Goal: Task Accomplishment & Management: Use online tool/utility

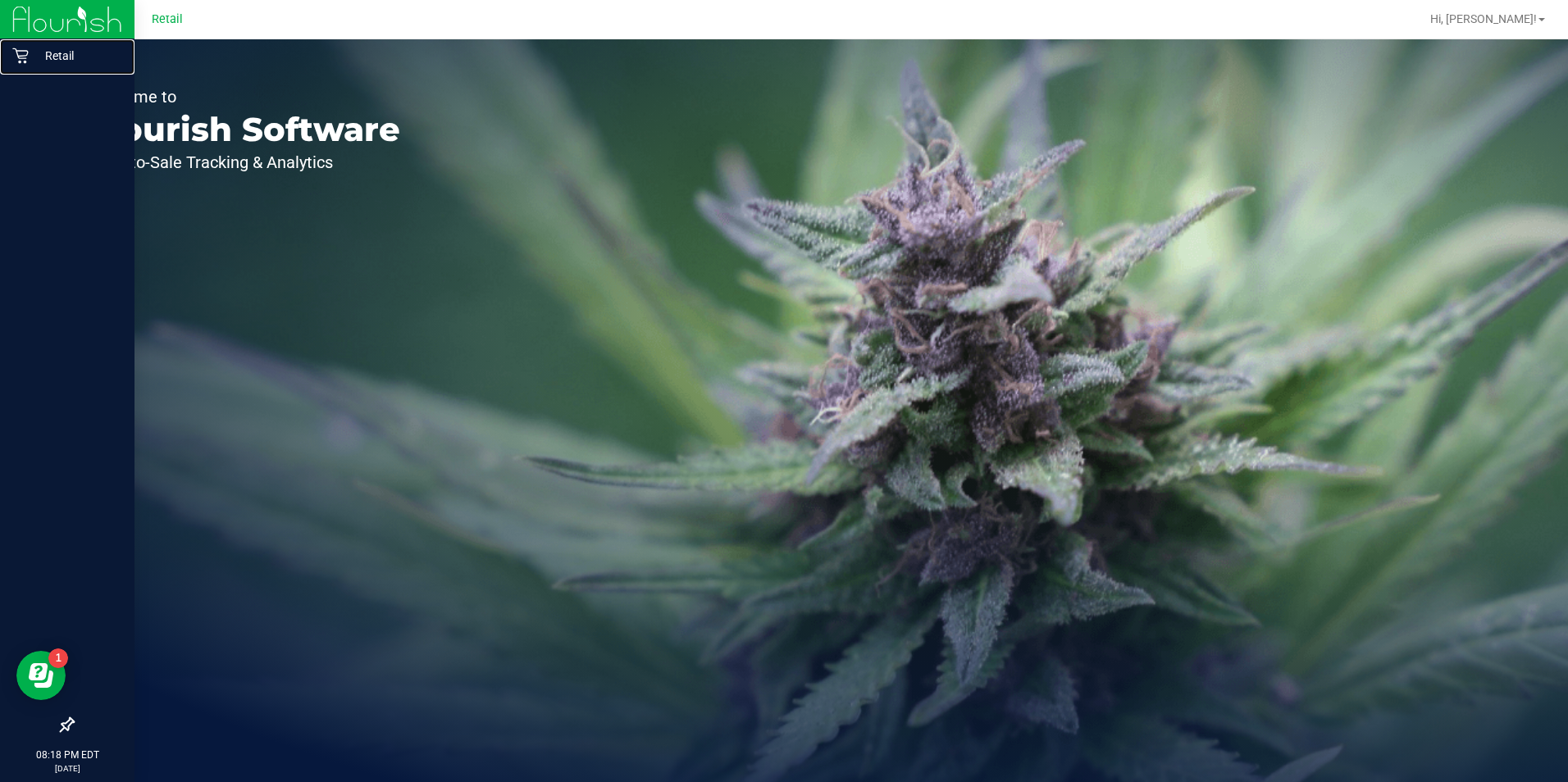
click at [26, 58] on icon at bounding box center [20, 55] width 16 height 16
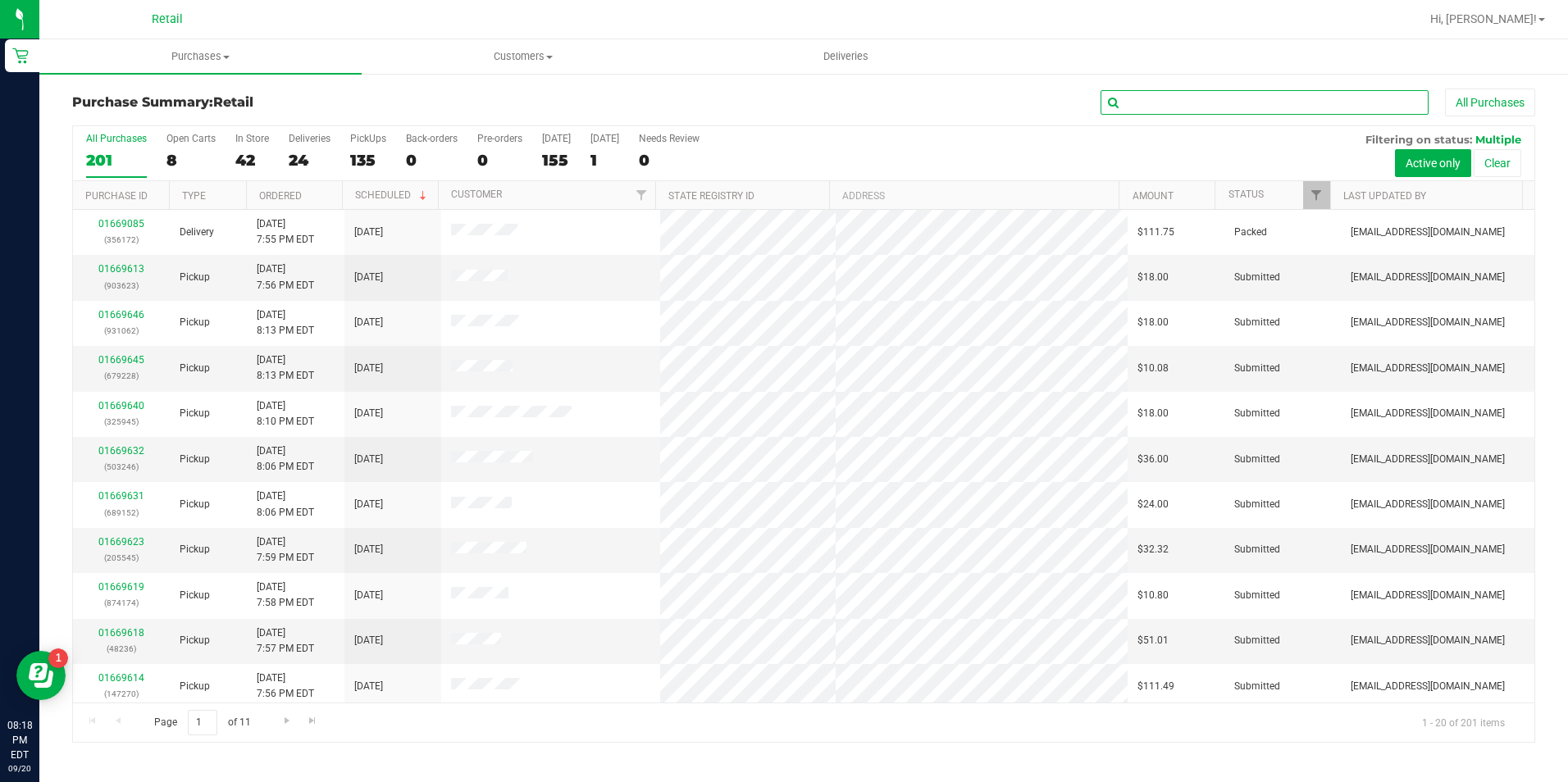
click at [1218, 107] on input "text" at bounding box center [1264, 103] width 328 height 25
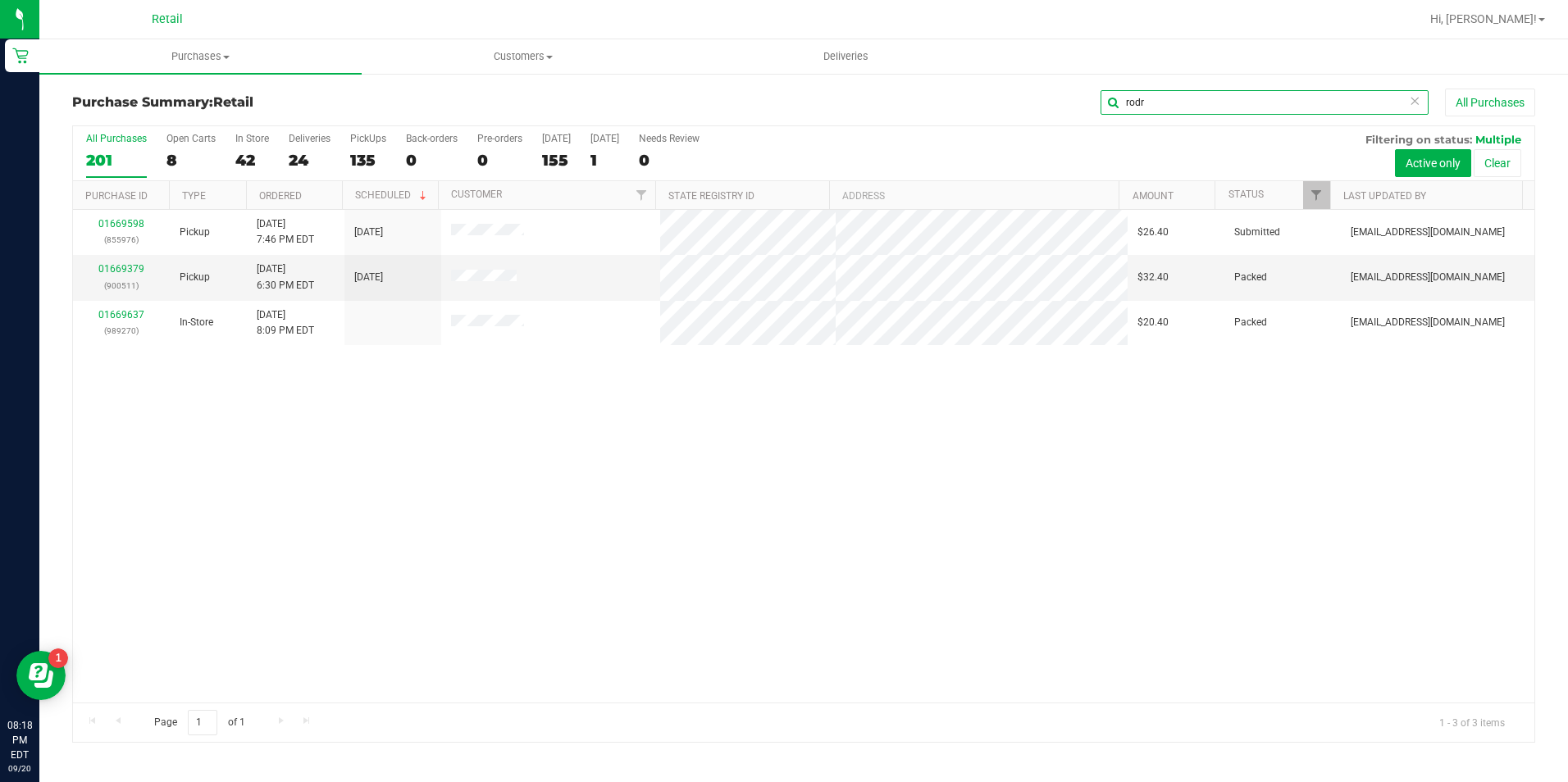
type input "rodr"
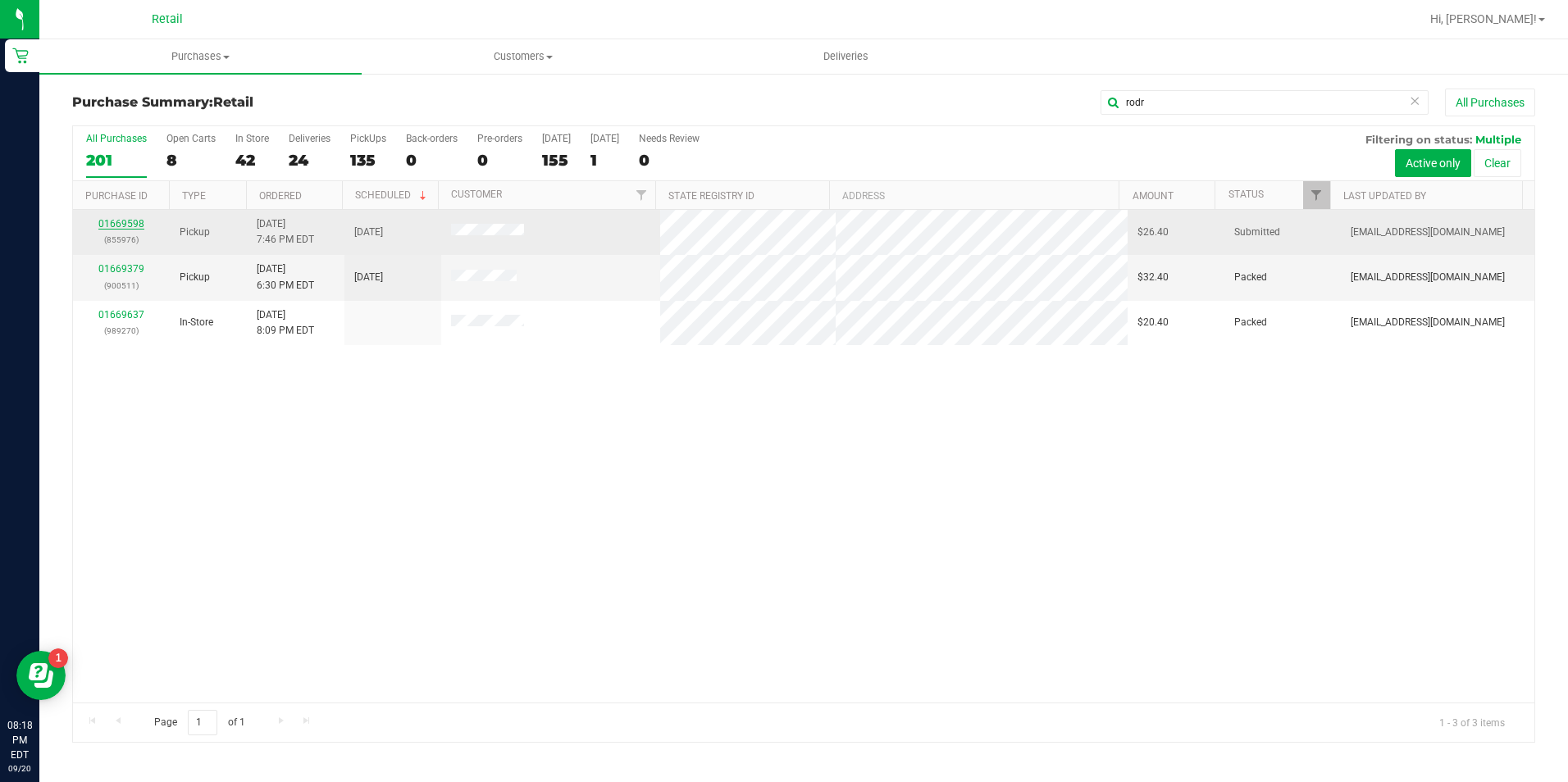
click at [107, 220] on link "01669598" at bounding box center [121, 224] width 46 height 12
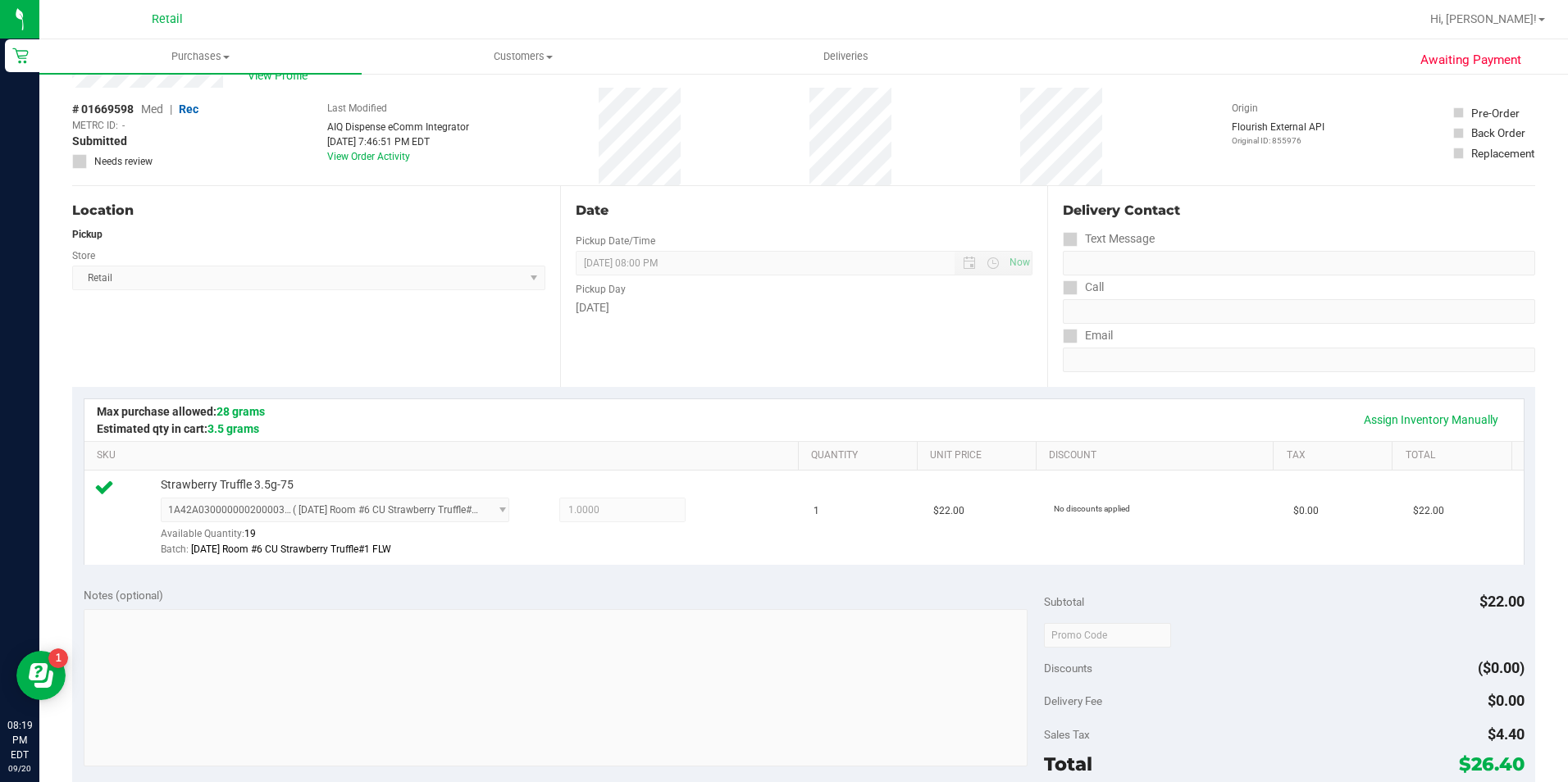
scroll to position [328, 0]
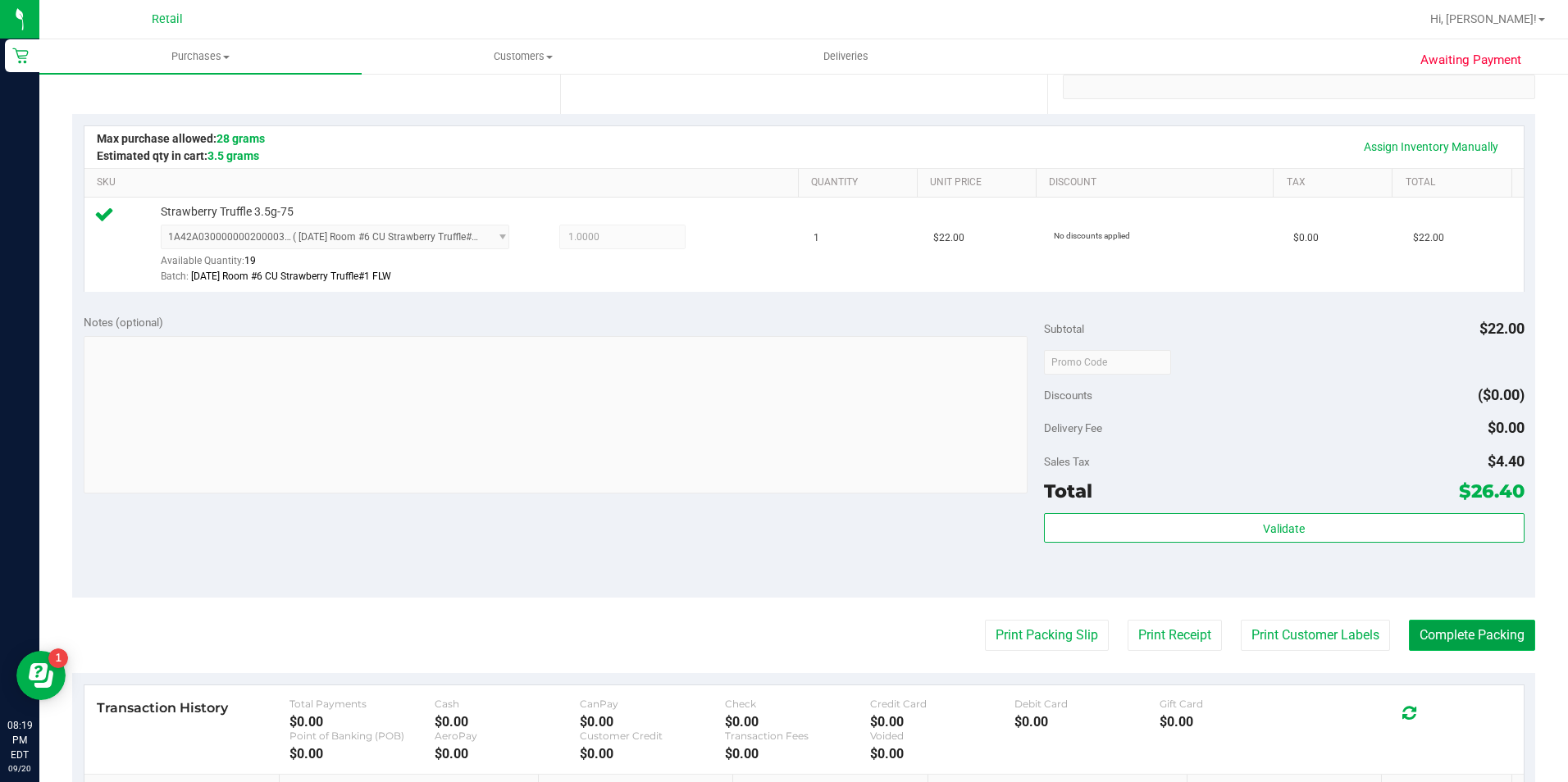
click at [1440, 634] on button "Complete Packing" at bounding box center [1472, 636] width 127 height 31
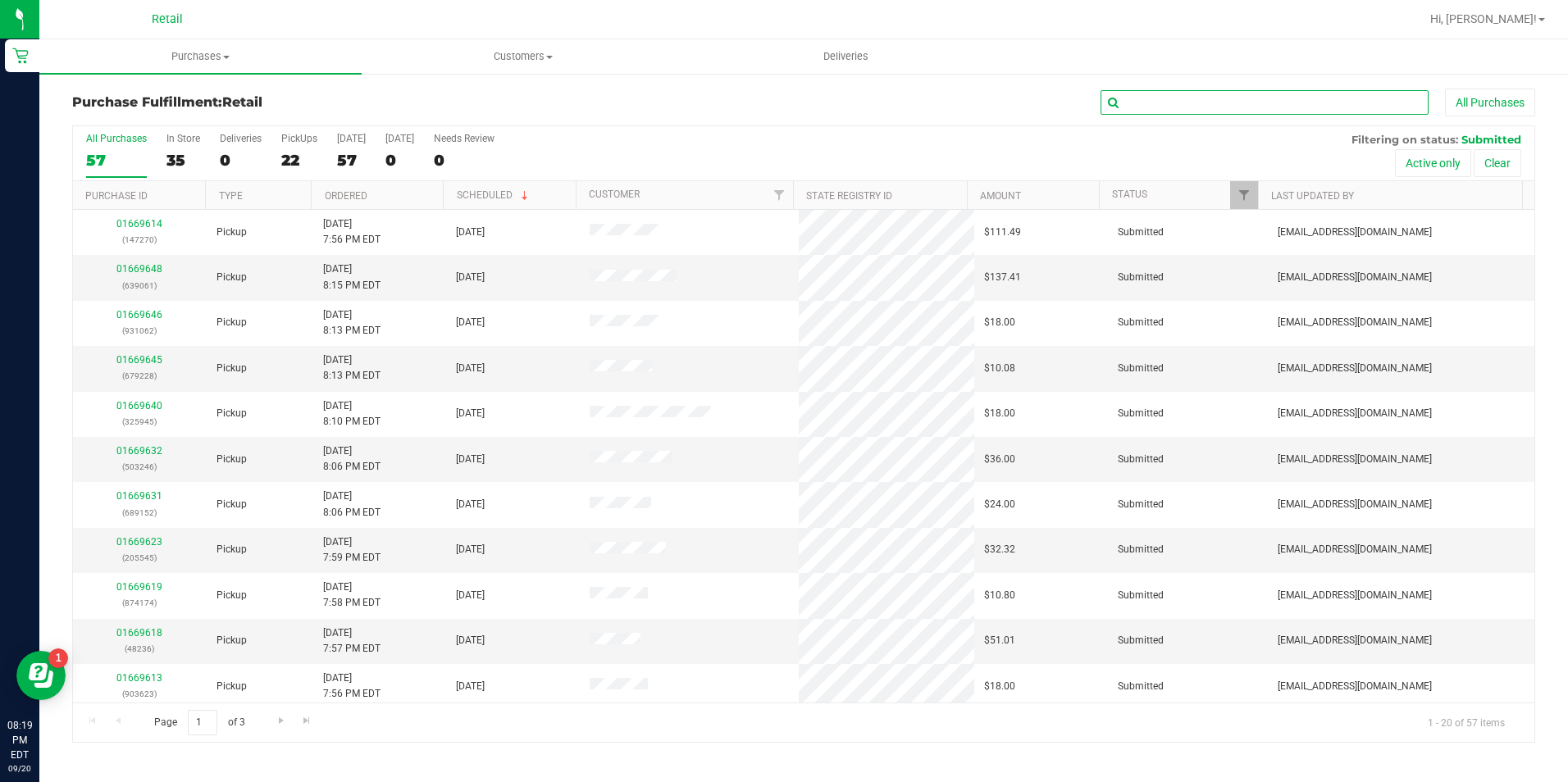
click at [1161, 98] on input "text" at bounding box center [1264, 103] width 328 height 25
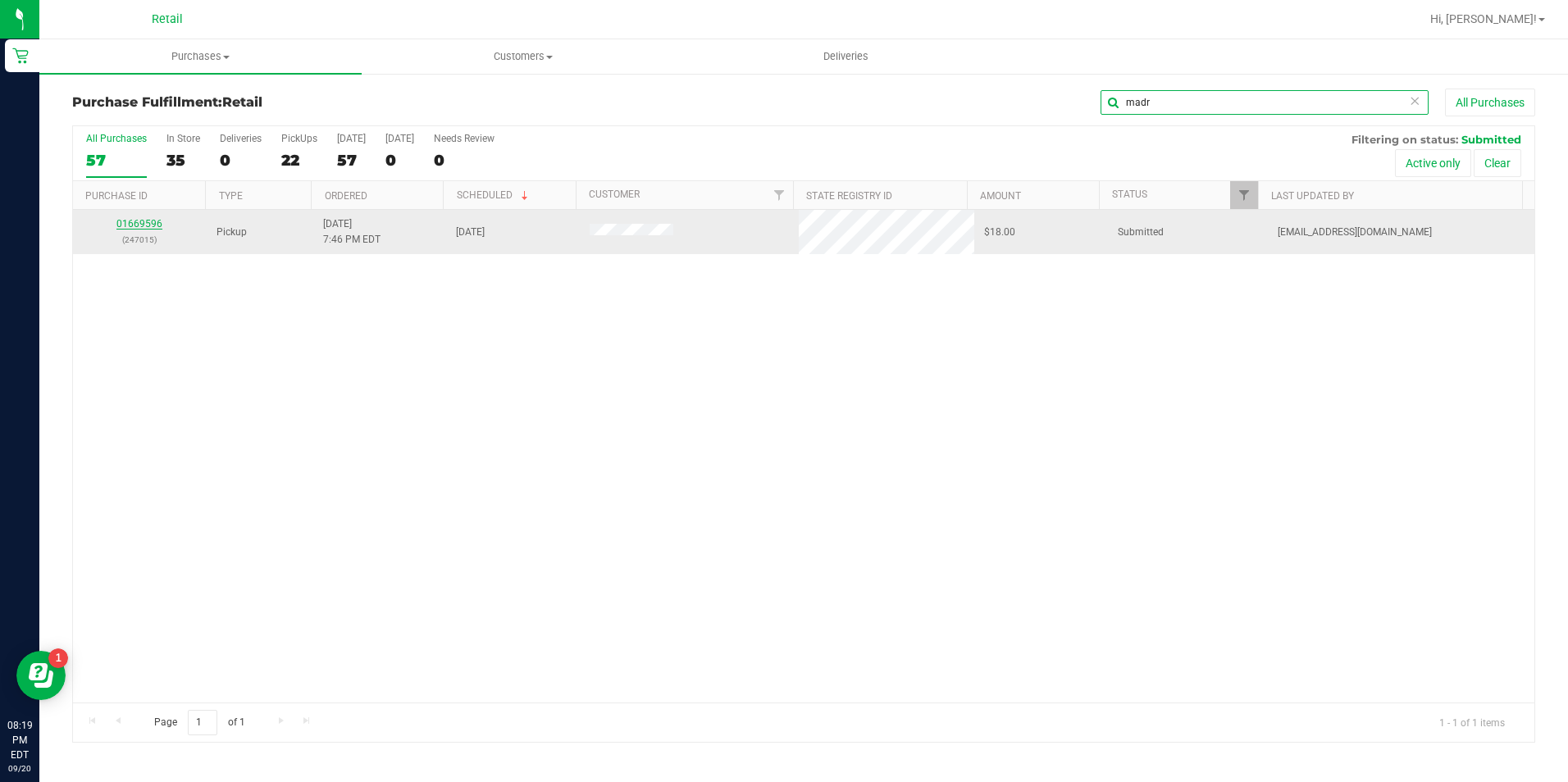
type input "madr"
click at [131, 227] on link "01669596" at bounding box center [139, 224] width 46 height 12
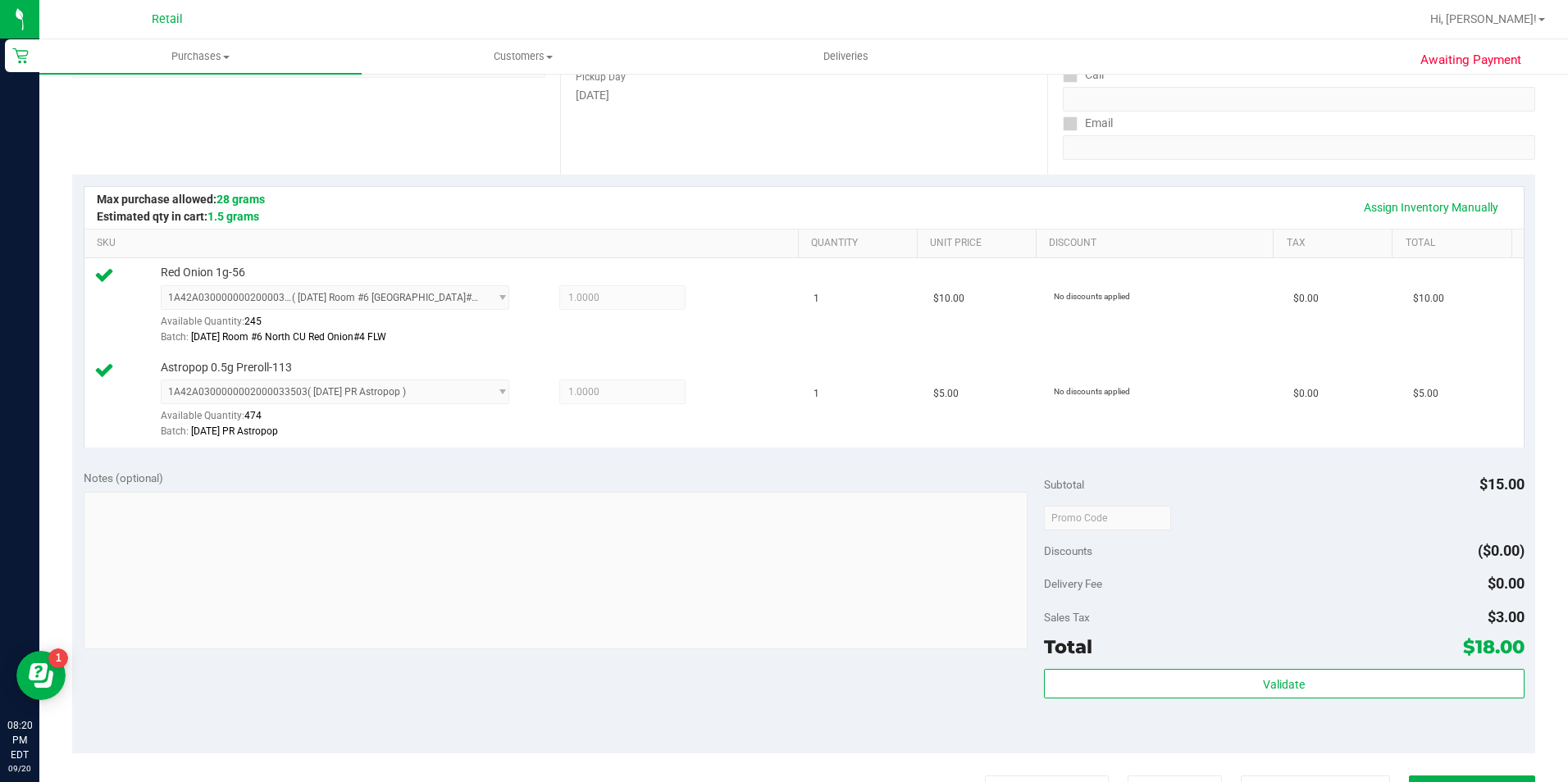
scroll to position [492, 0]
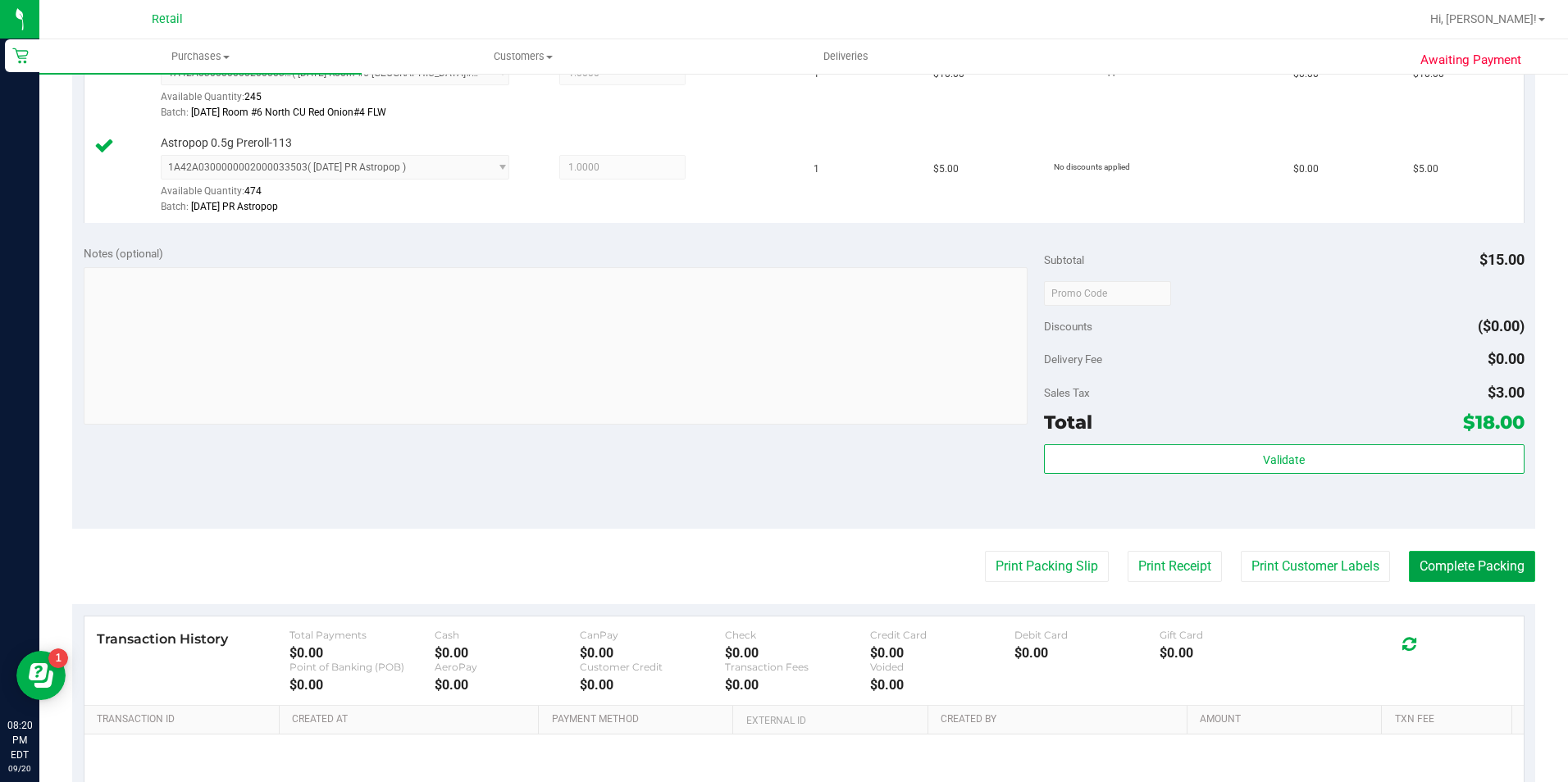
click at [1431, 565] on button "Complete Packing" at bounding box center [1472, 567] width 127 height 31
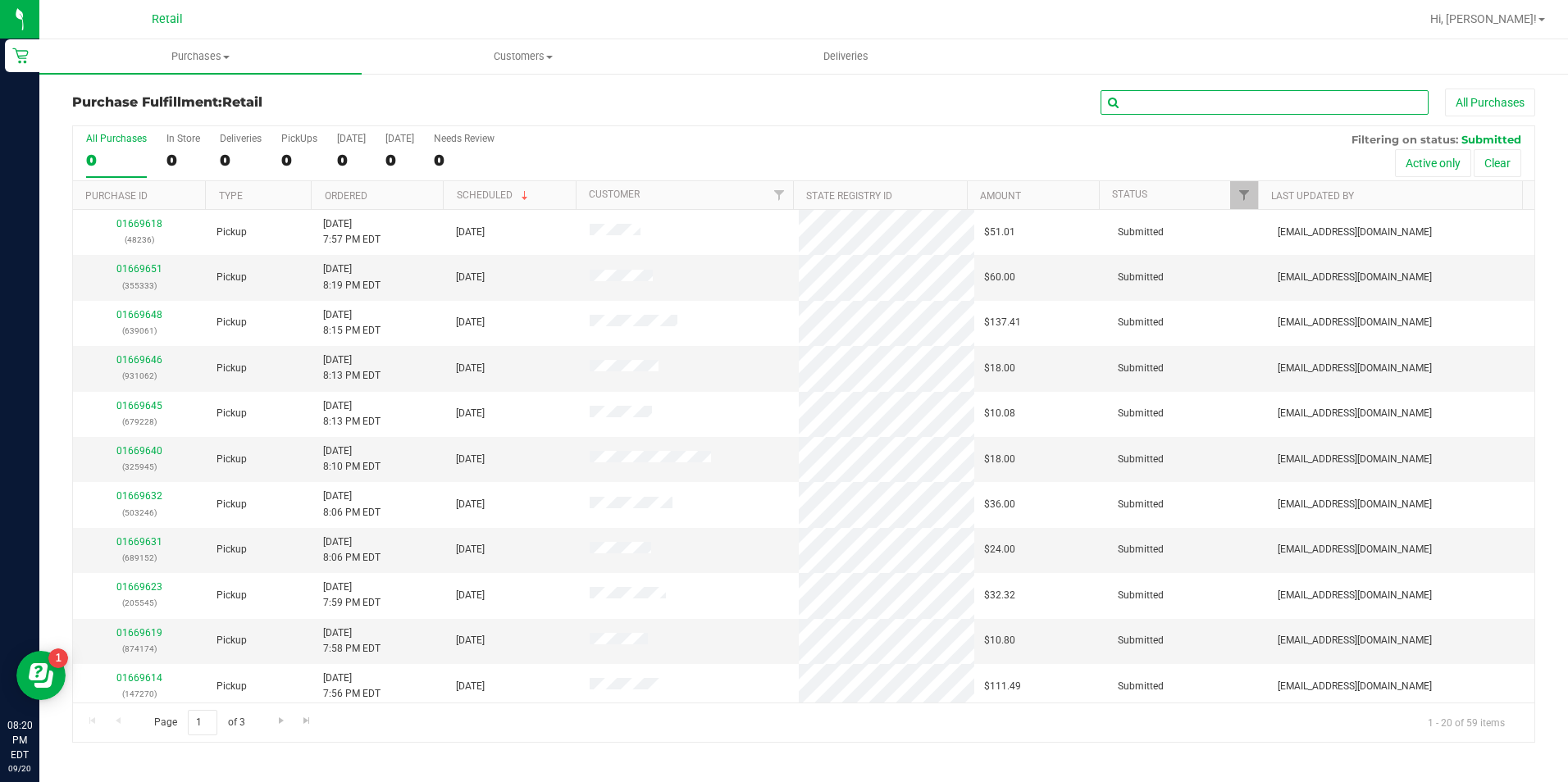
click at [1219, 96] on input "text" at bounding box center [1264, 103] width 328 height 25
click at [1219, 96] on input "text" at bounding box center [1264, 103] width 328 height 25
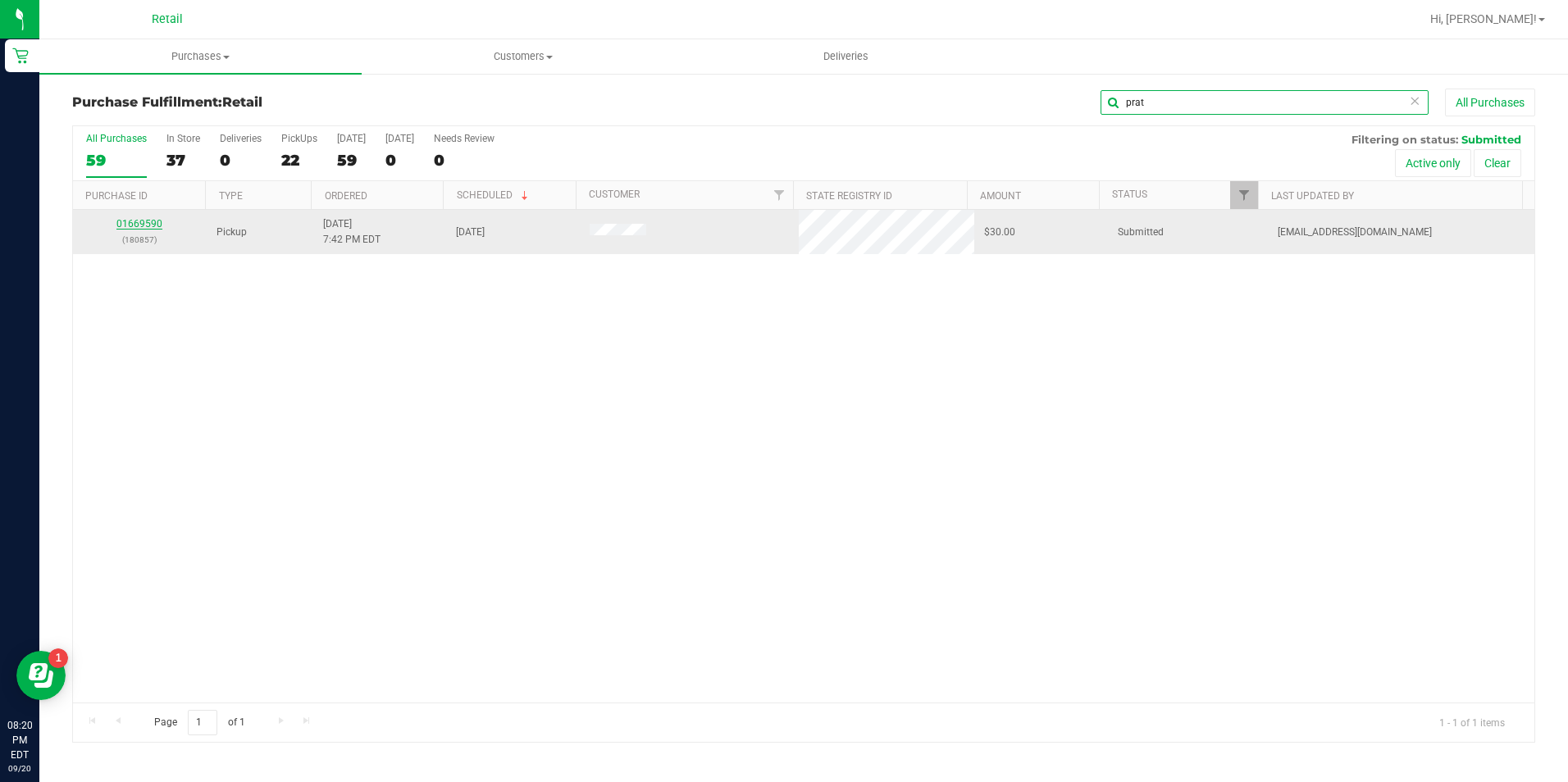
type input "prat"
click at [143, 225] on link "01669590" at bounding box center [139, 224] width 46 height 12
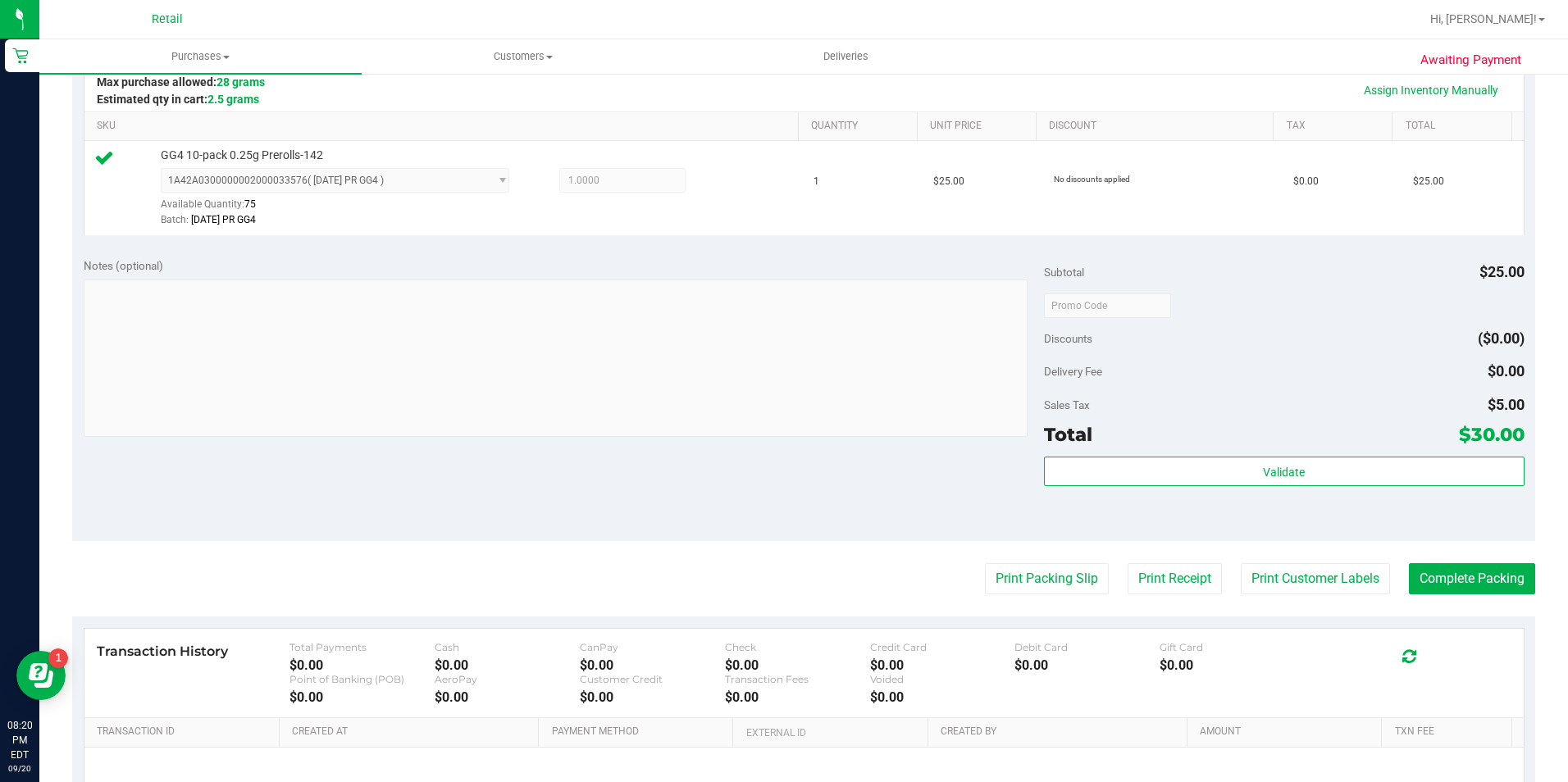
scroll to position [492, 0]
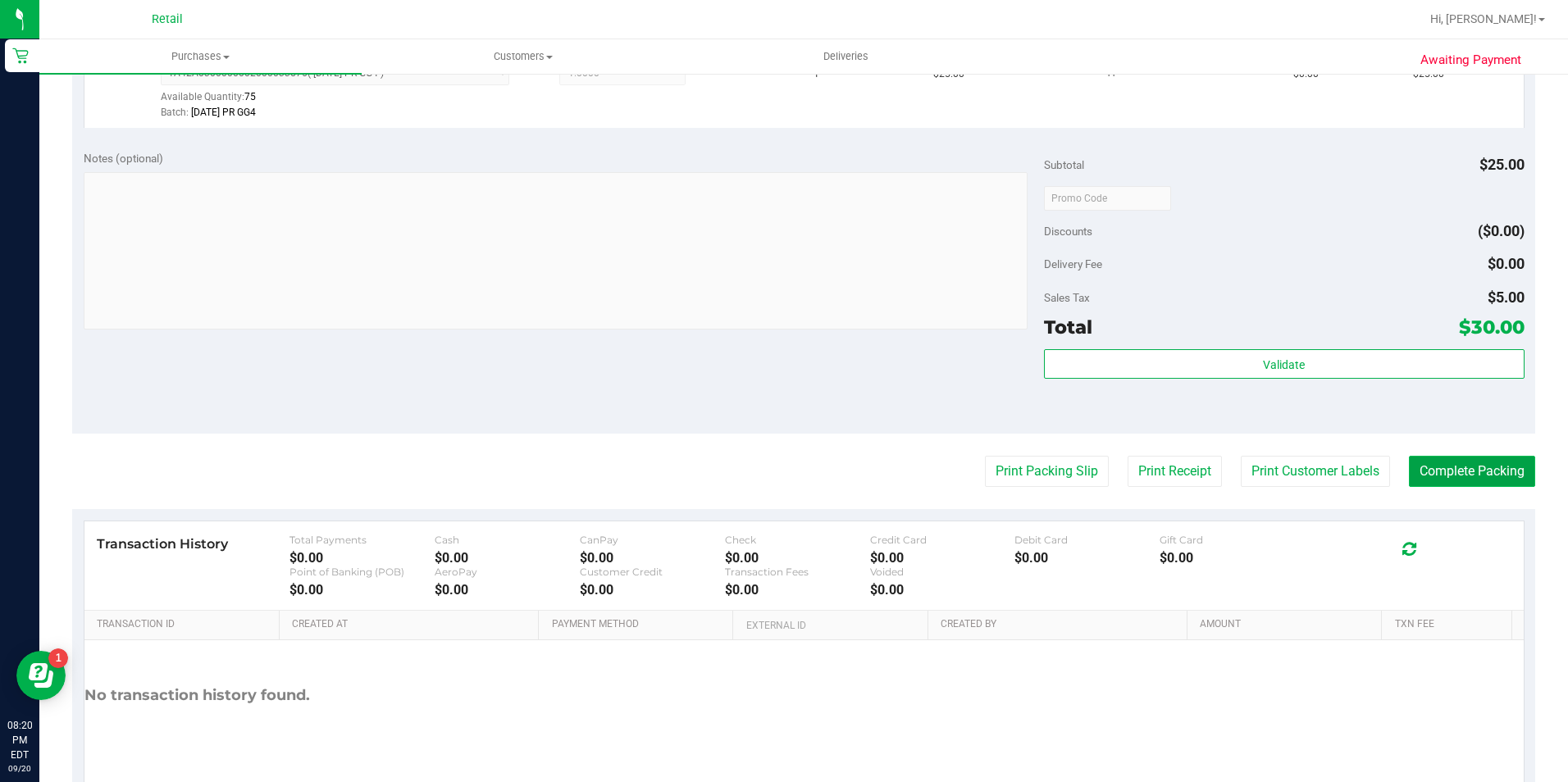
click at [1490, 469] on button "Complete Packing" at bounding box center [1472, 472] width 127 height 31
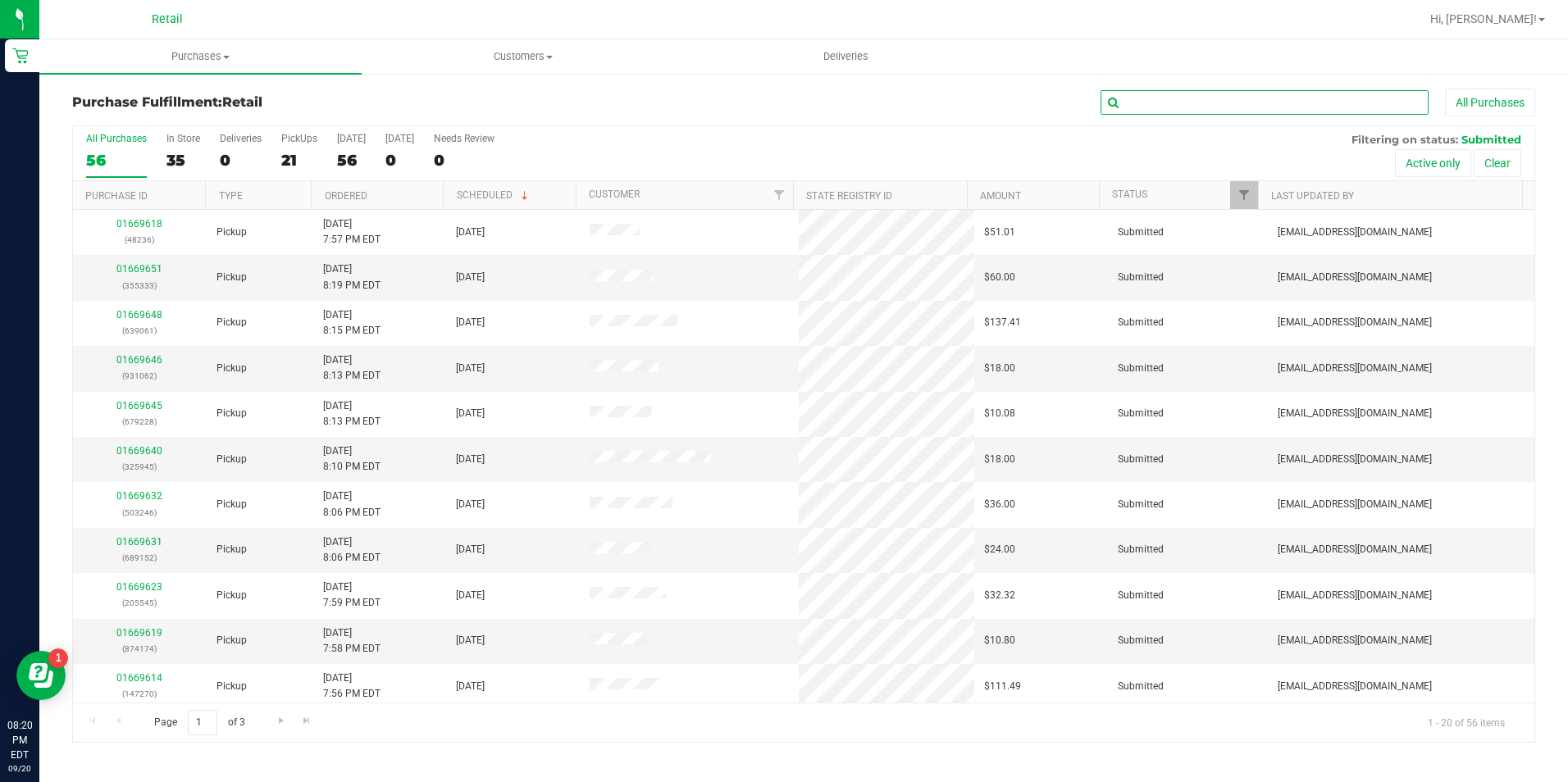
click at [1174, 94] on input "text" at bounding box center [1264, 103] width 328 height 25
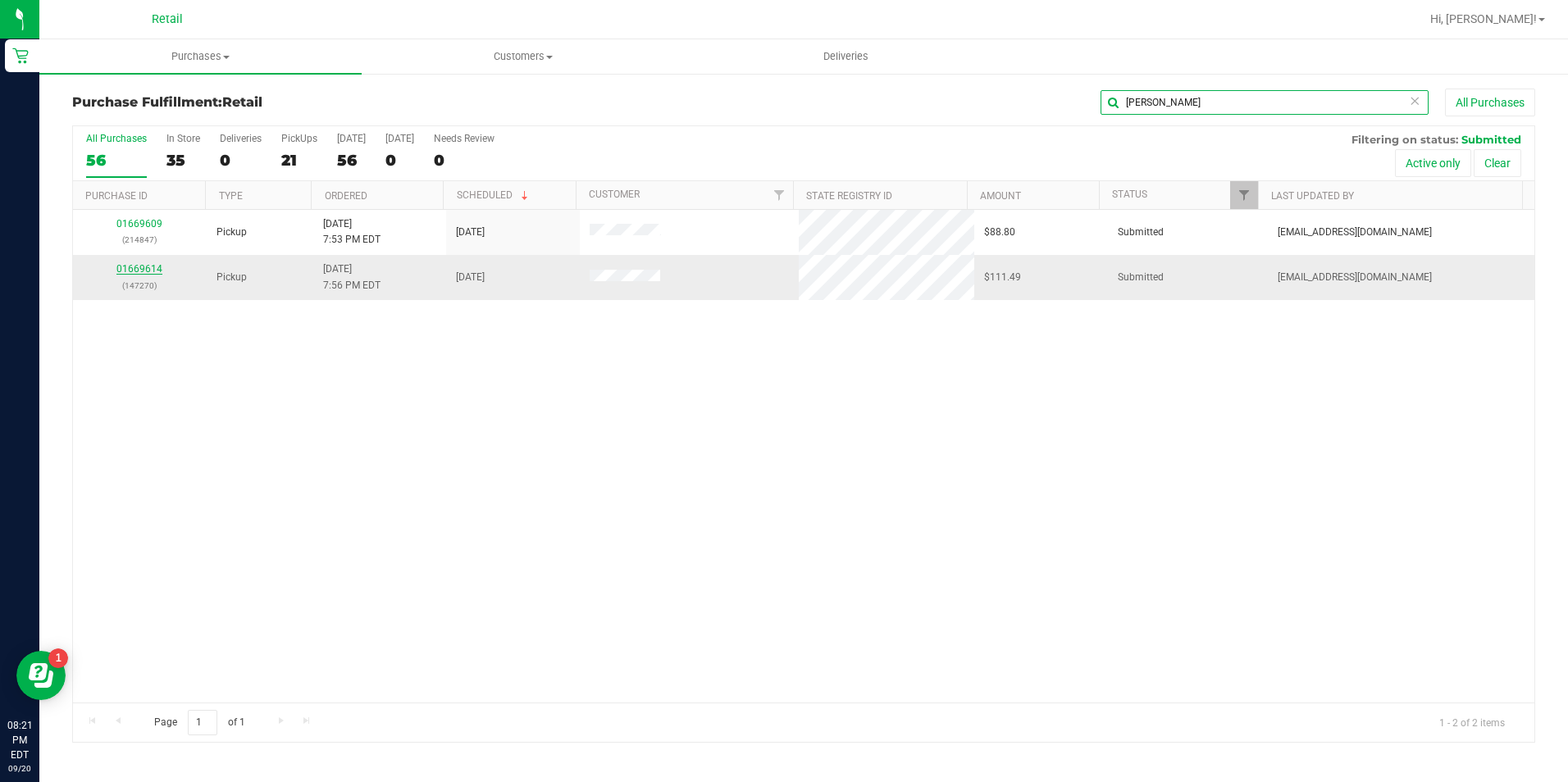
type input "[PERSON_NAME]"
click at [152, 266] on link "01669614" at bounding box center [139, 269] width 46 height 12
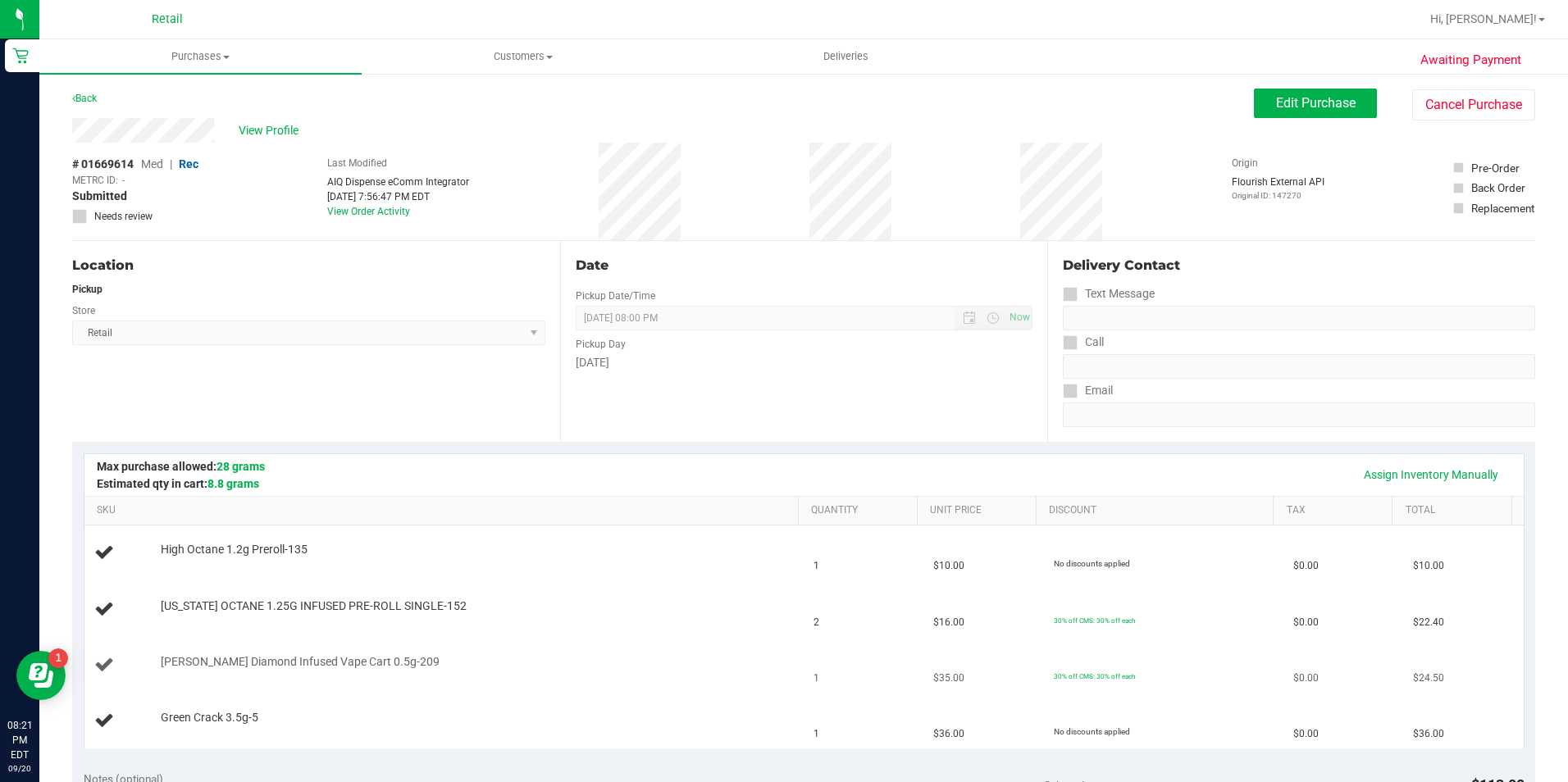
drag, startPoint x: 152, startPoint y: 267, endPoint x: 584, endPoint y: 656, distance: 581.3
click at [584, 656] on div "[PERSON_NAME] Diamond Infused Vape Cart 0.5g-209" at bounding box center [471, 663] width 638 height 17
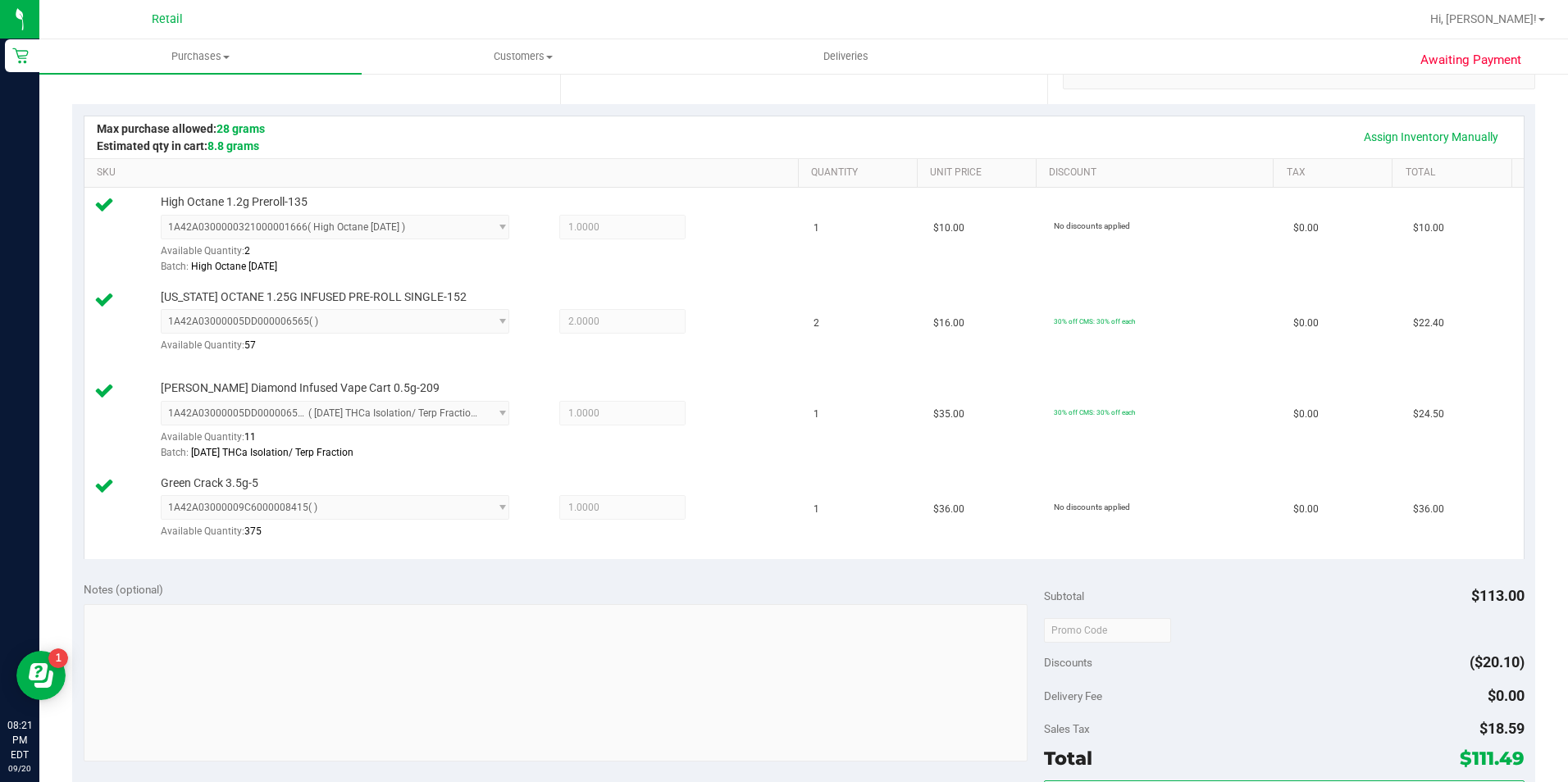
scroll to position [492, 0]
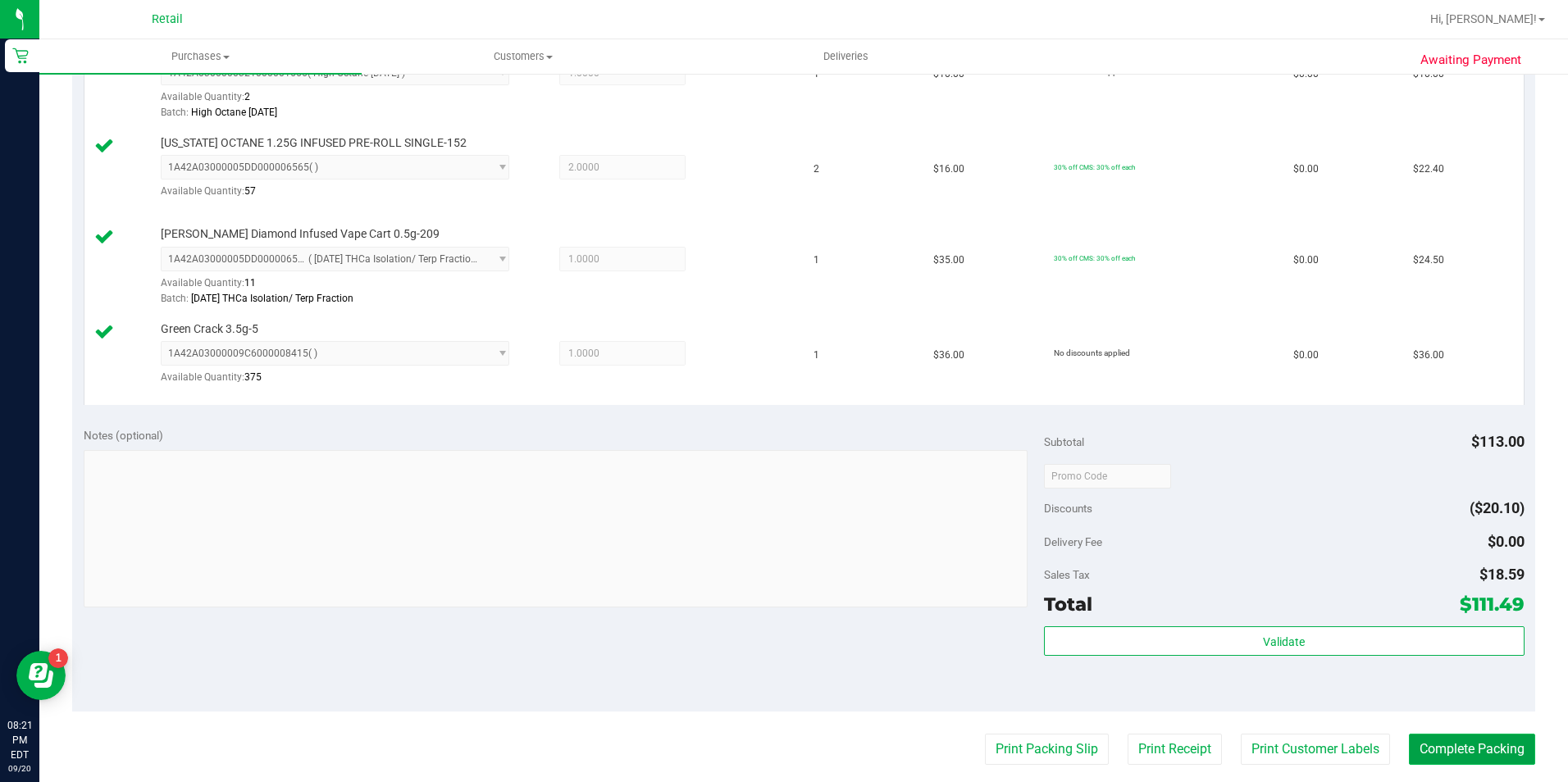
click at [1492, 746] on button "Complete Packing" at bounding box center [1472, 750] width 127 height 31
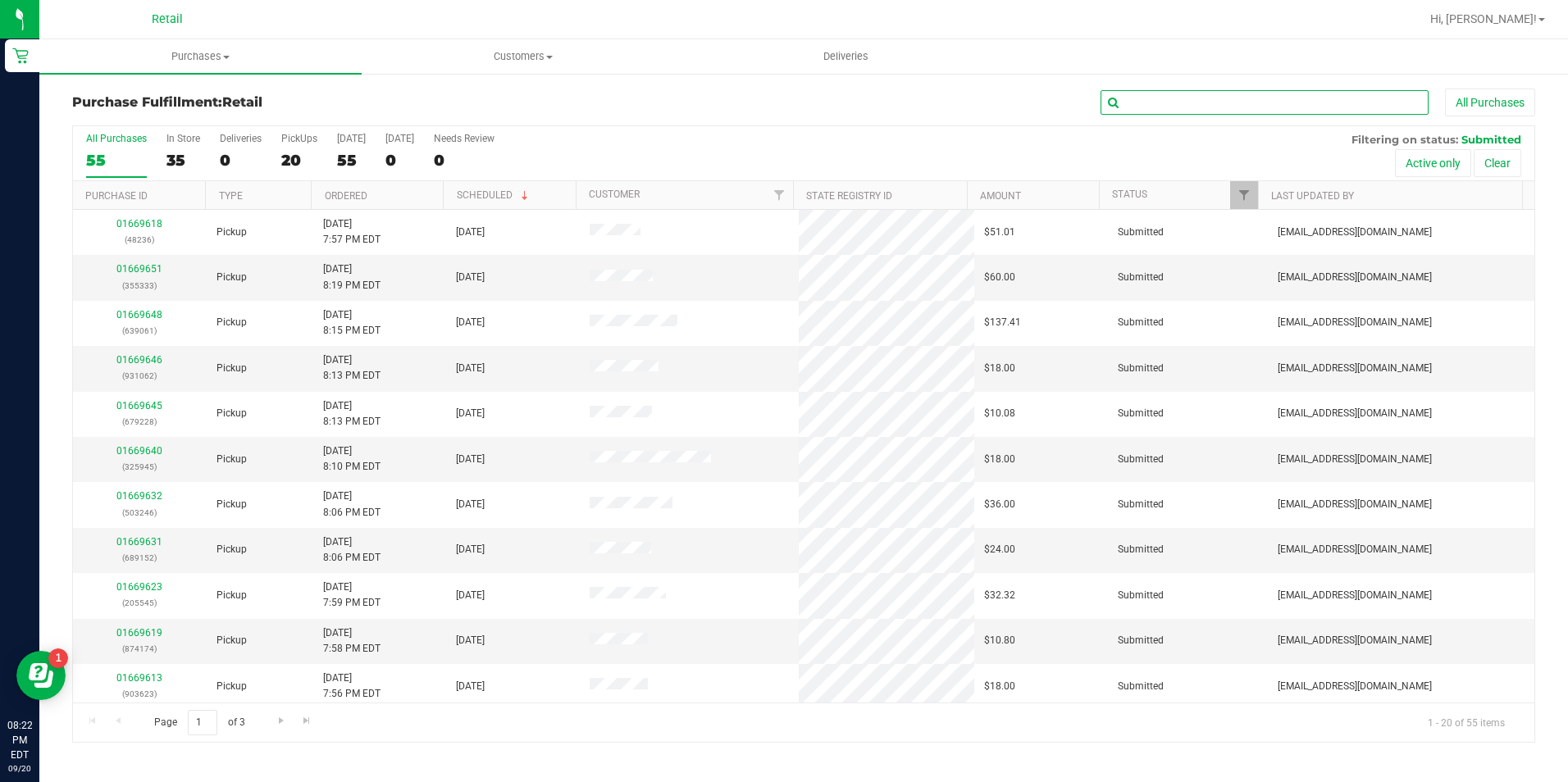
click at [1211, 103] on input "text" at bounding box center [1264, 103] width 328 height 25
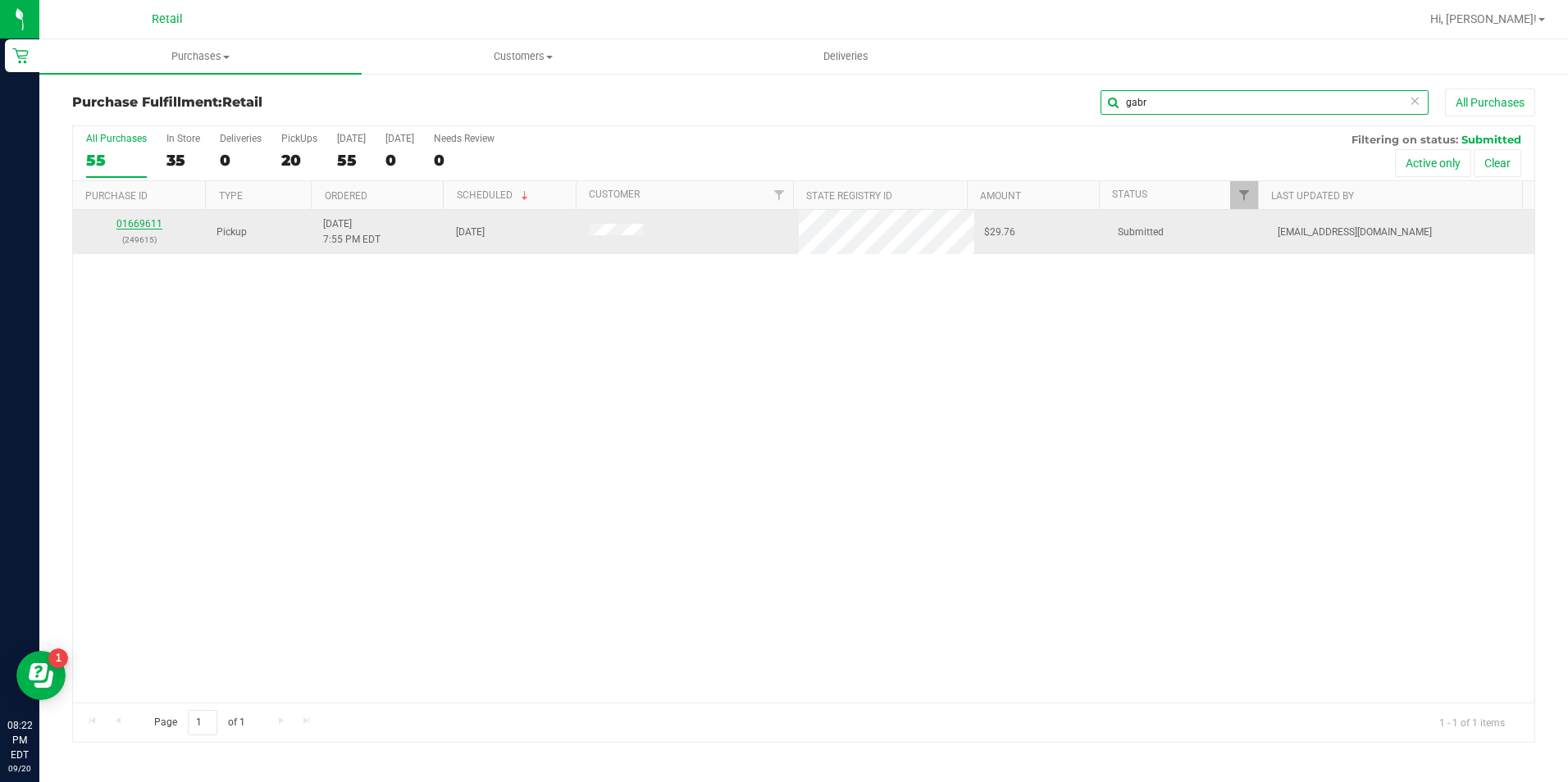
type input "gabr"
click at [147, 225] on link "01669611" at bounding box center [139, 224] width 46 height 12
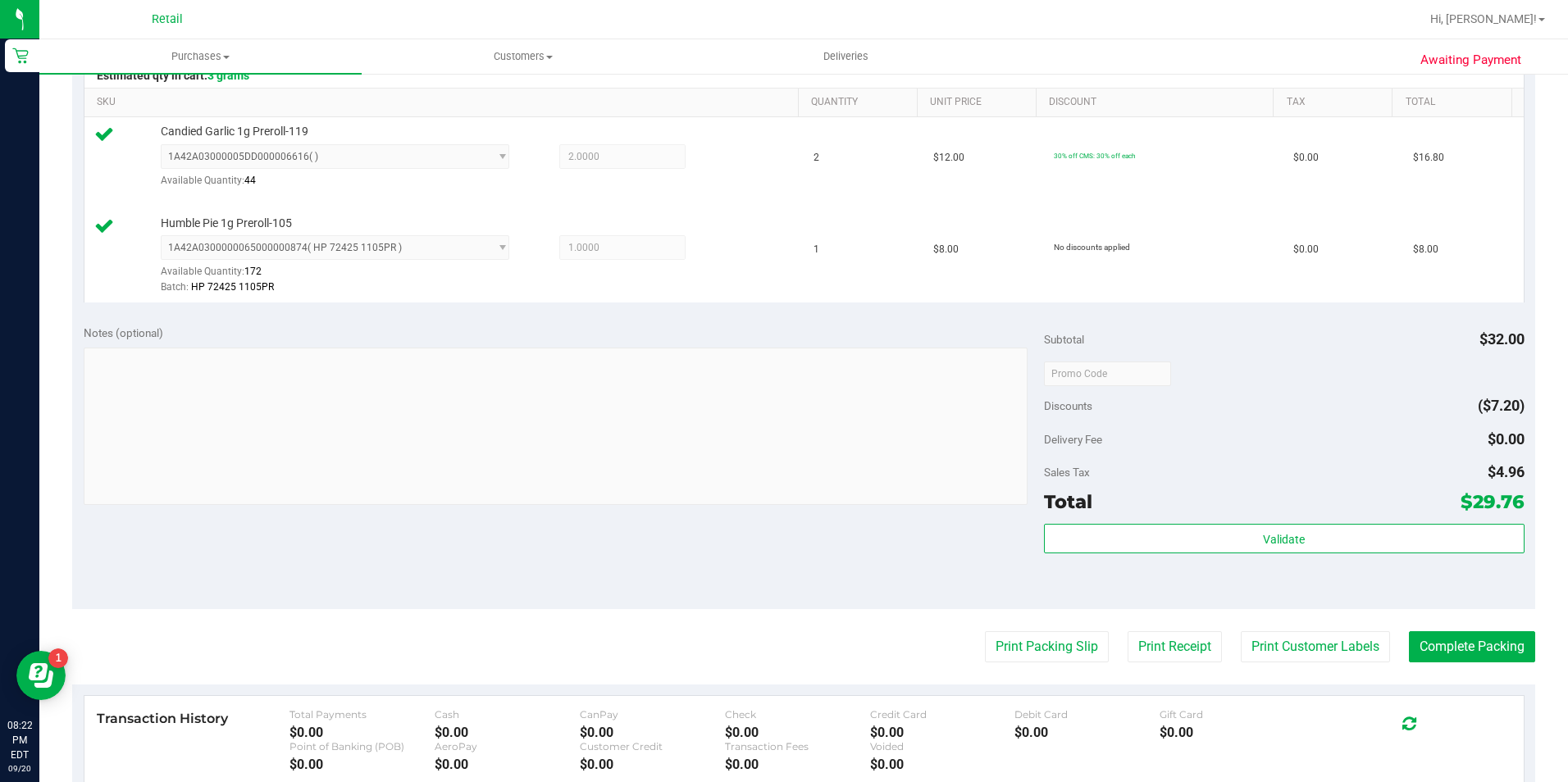
scroll to position [410, 0]
click at [1506, 640] on button "Complete Packing" at bounding box center [1472, 645] width 127 height 31
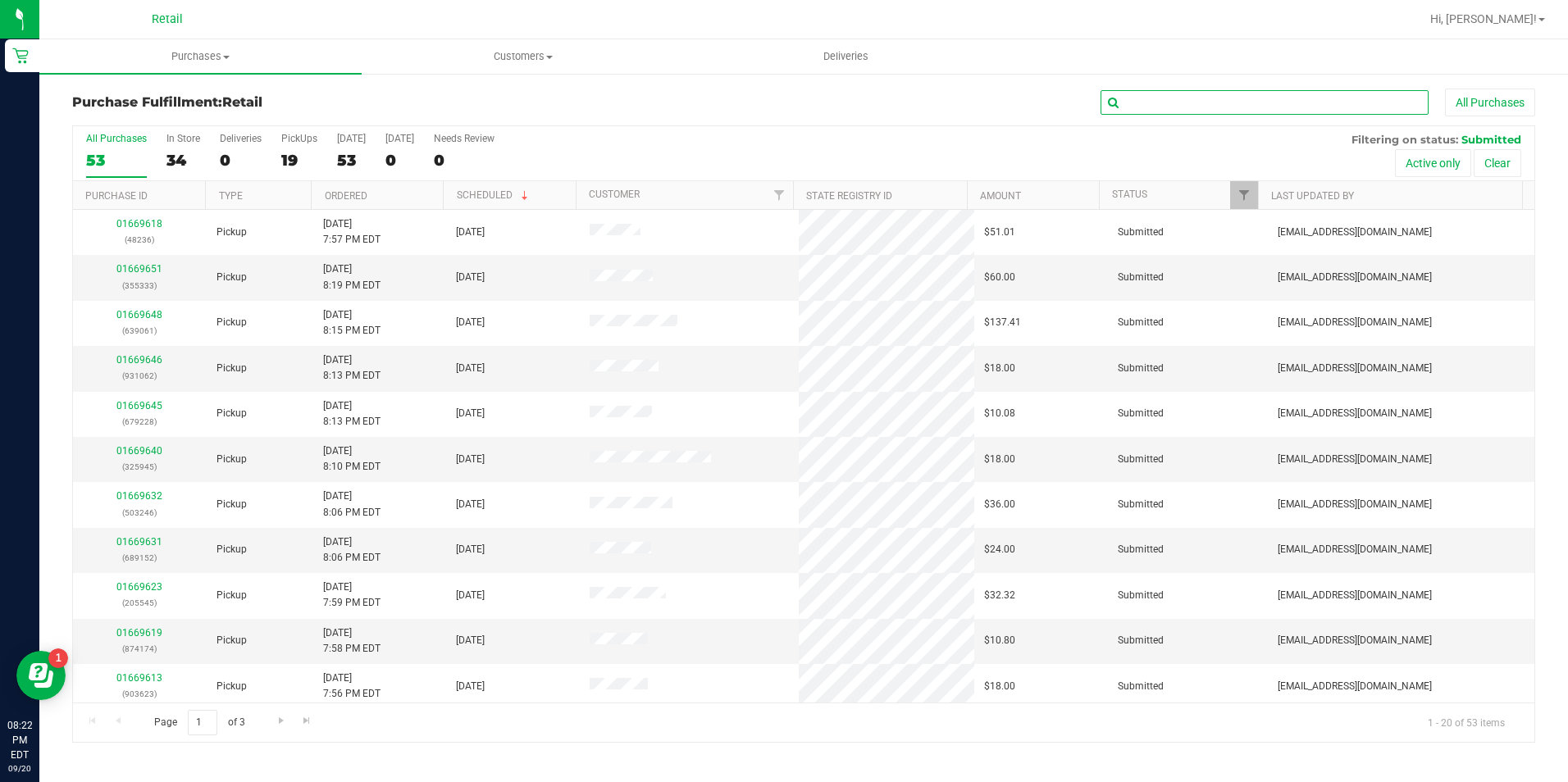
click at [1185, 93] on input "text" at bounding box center [1264, 103] width 328 height 25
click at [1188, 103] on input "text" at bounding box center [1264, 103] width 328 height 25
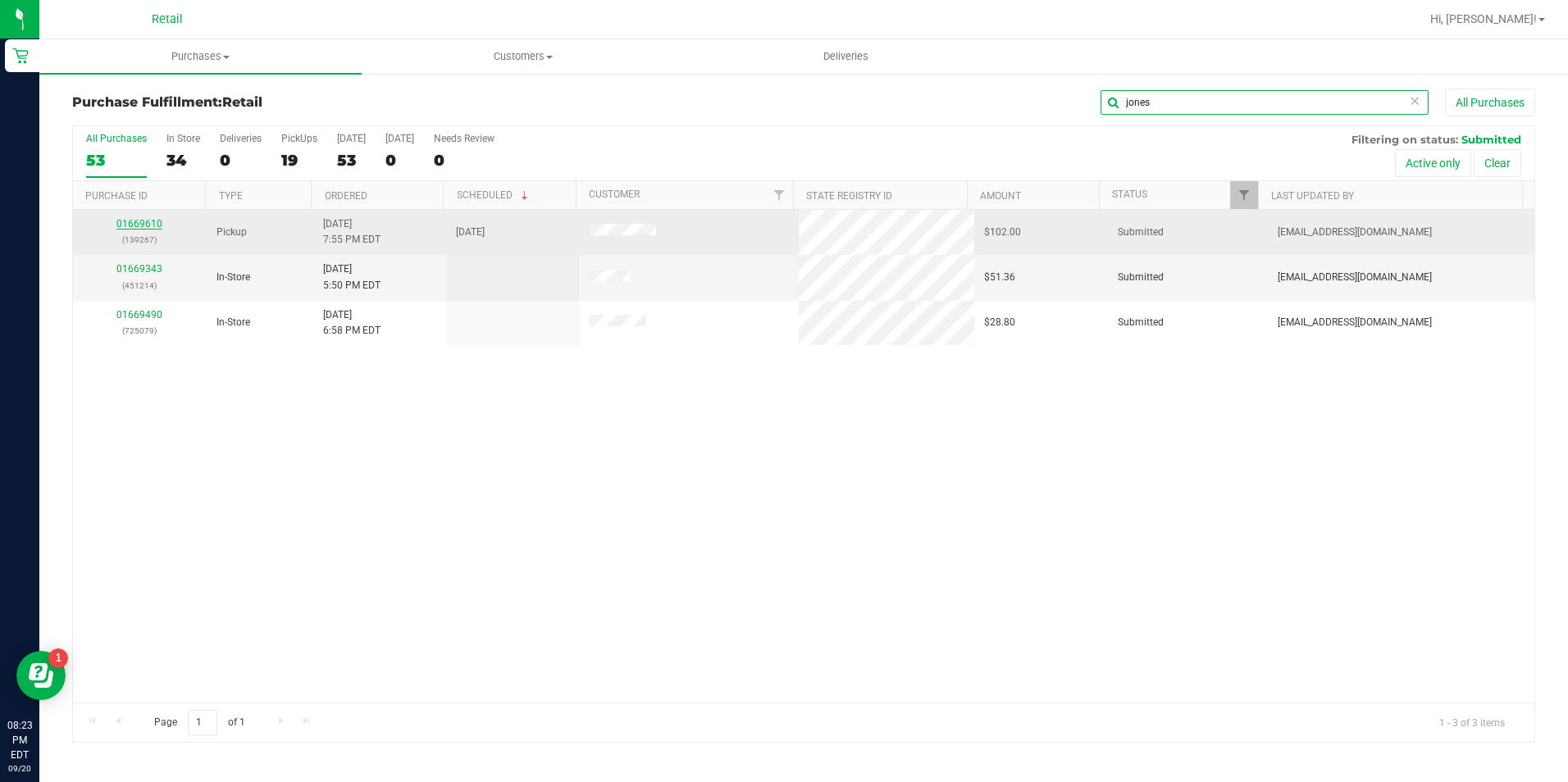
type input "jones"
click at [130, 222] on link "01669610" at bounding box center [139, 224] width 46 height 12
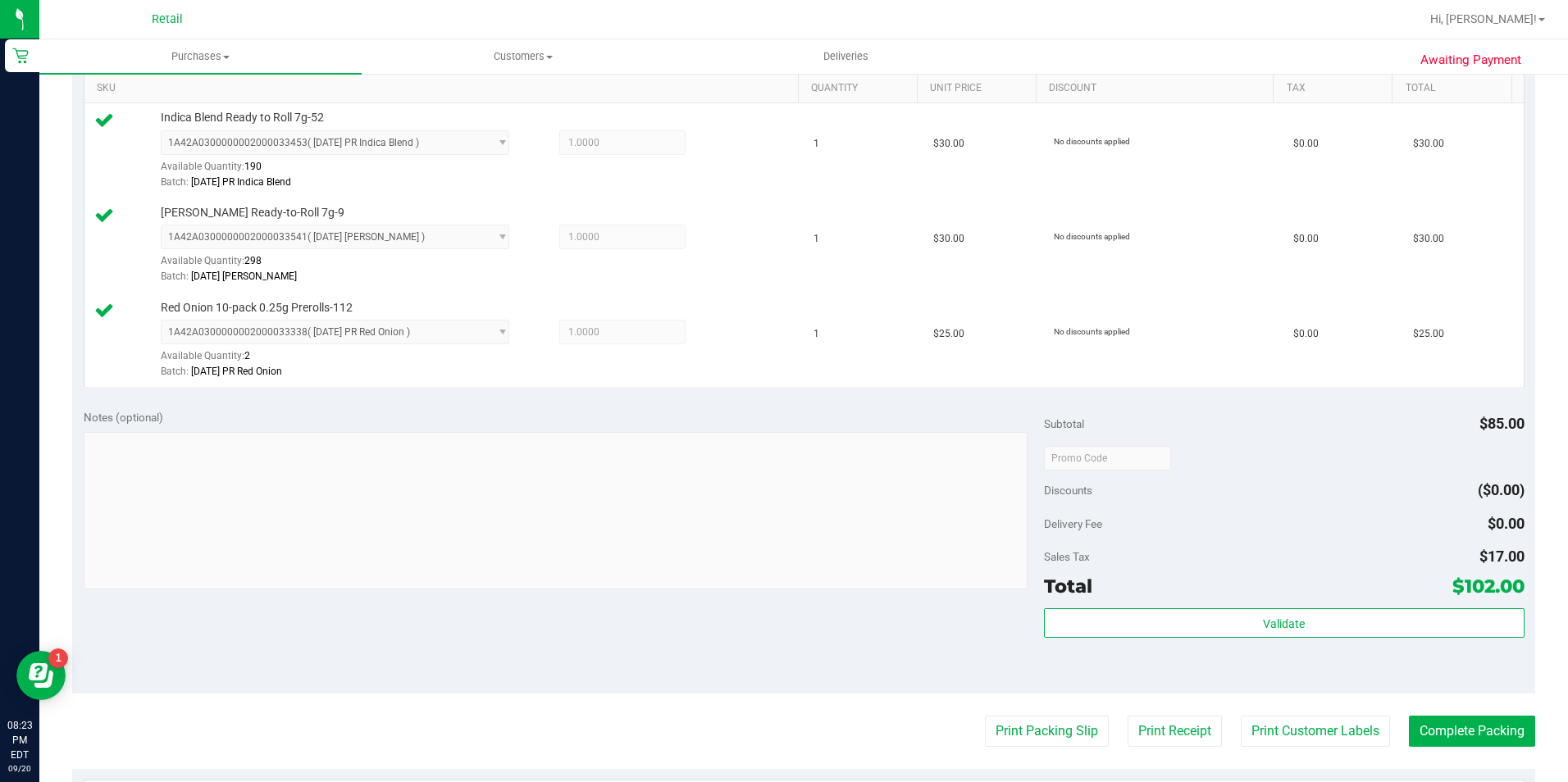
scroll to position [573, 0]
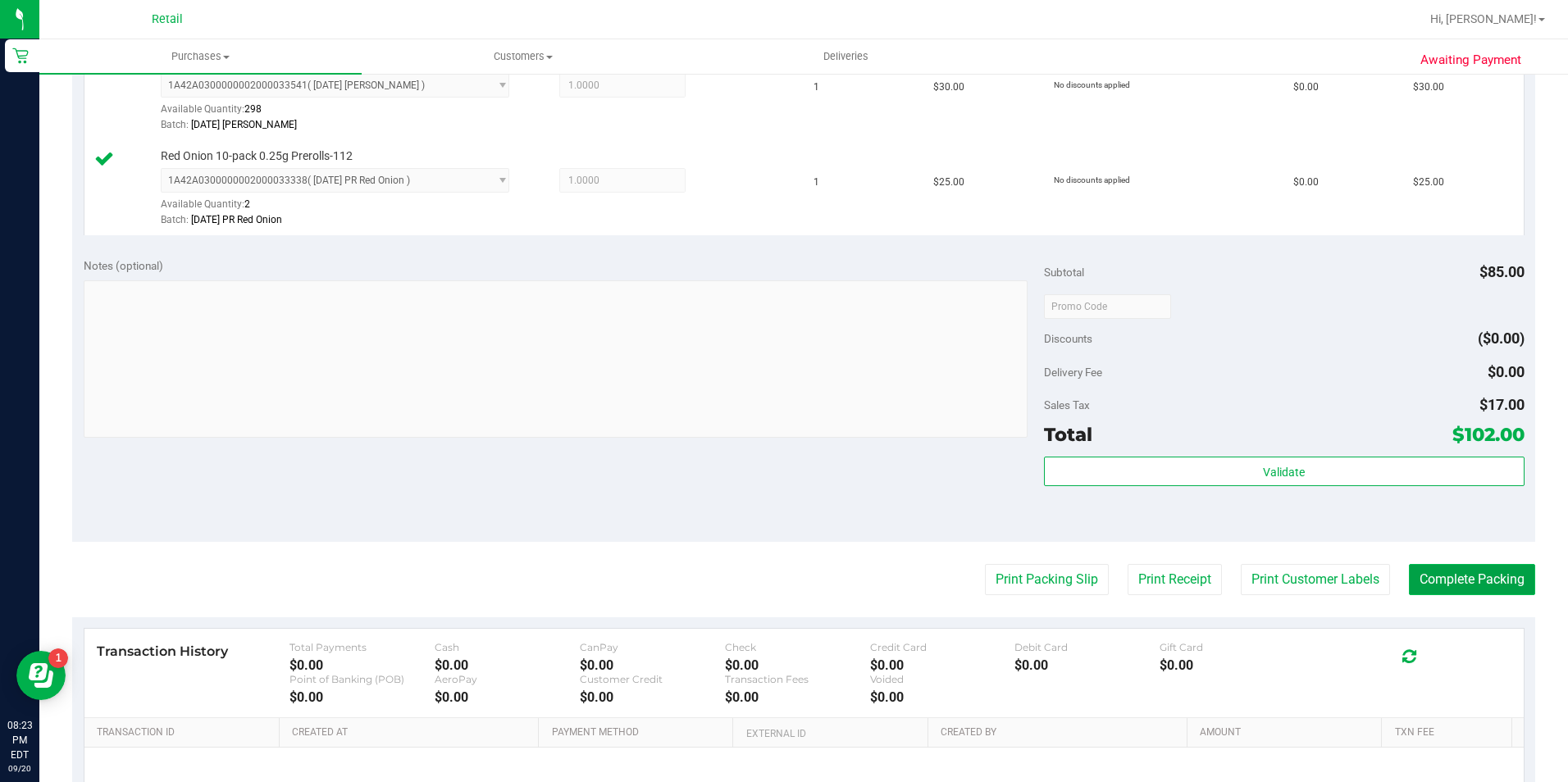
click at [1488, 574] on button "Complete Packing" at bounding box center [1472, 580] width 127 height 31
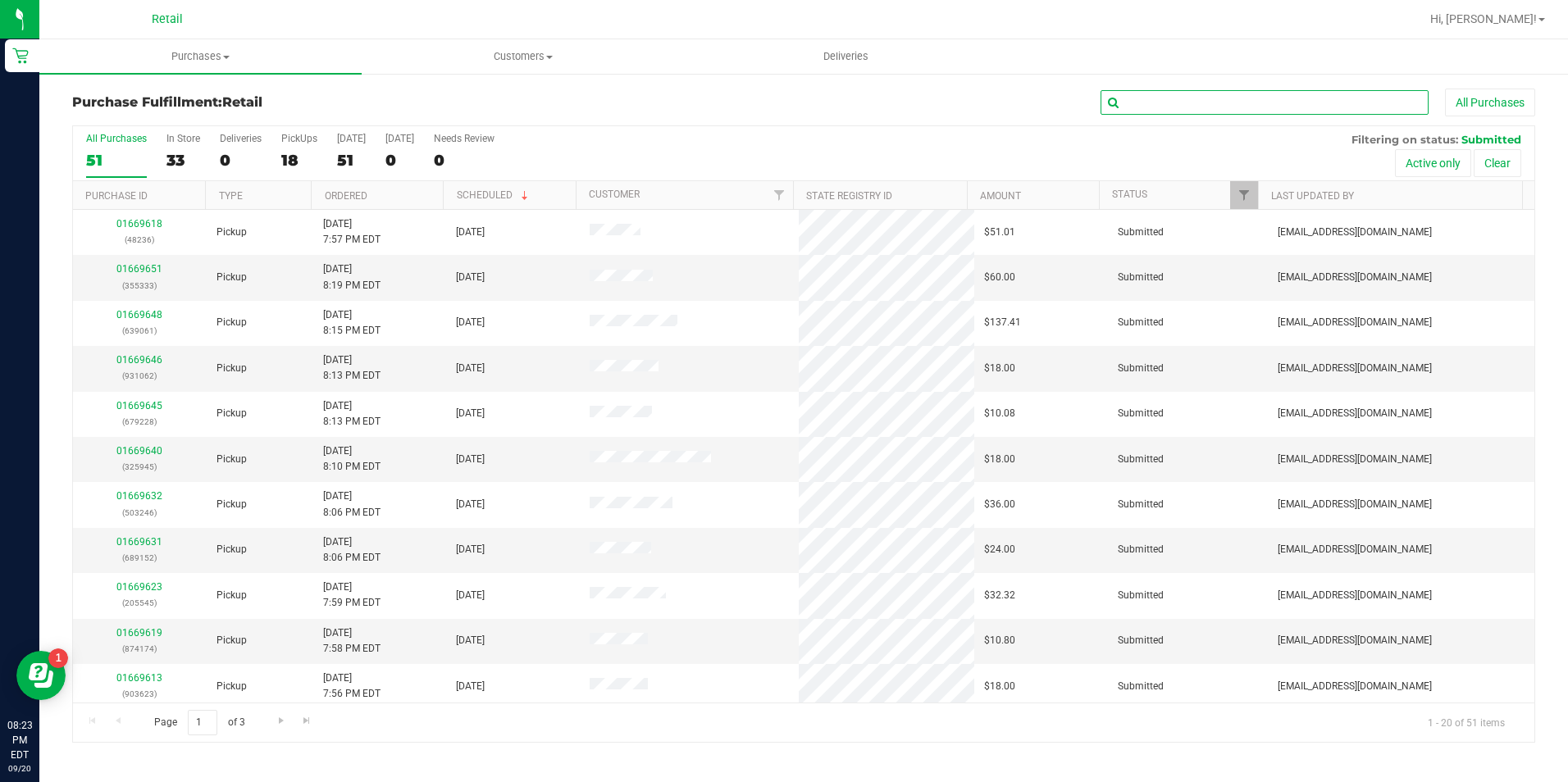
click at [1251, 92] on input "text" at bounding box center [1264, 103] width 328 height 25
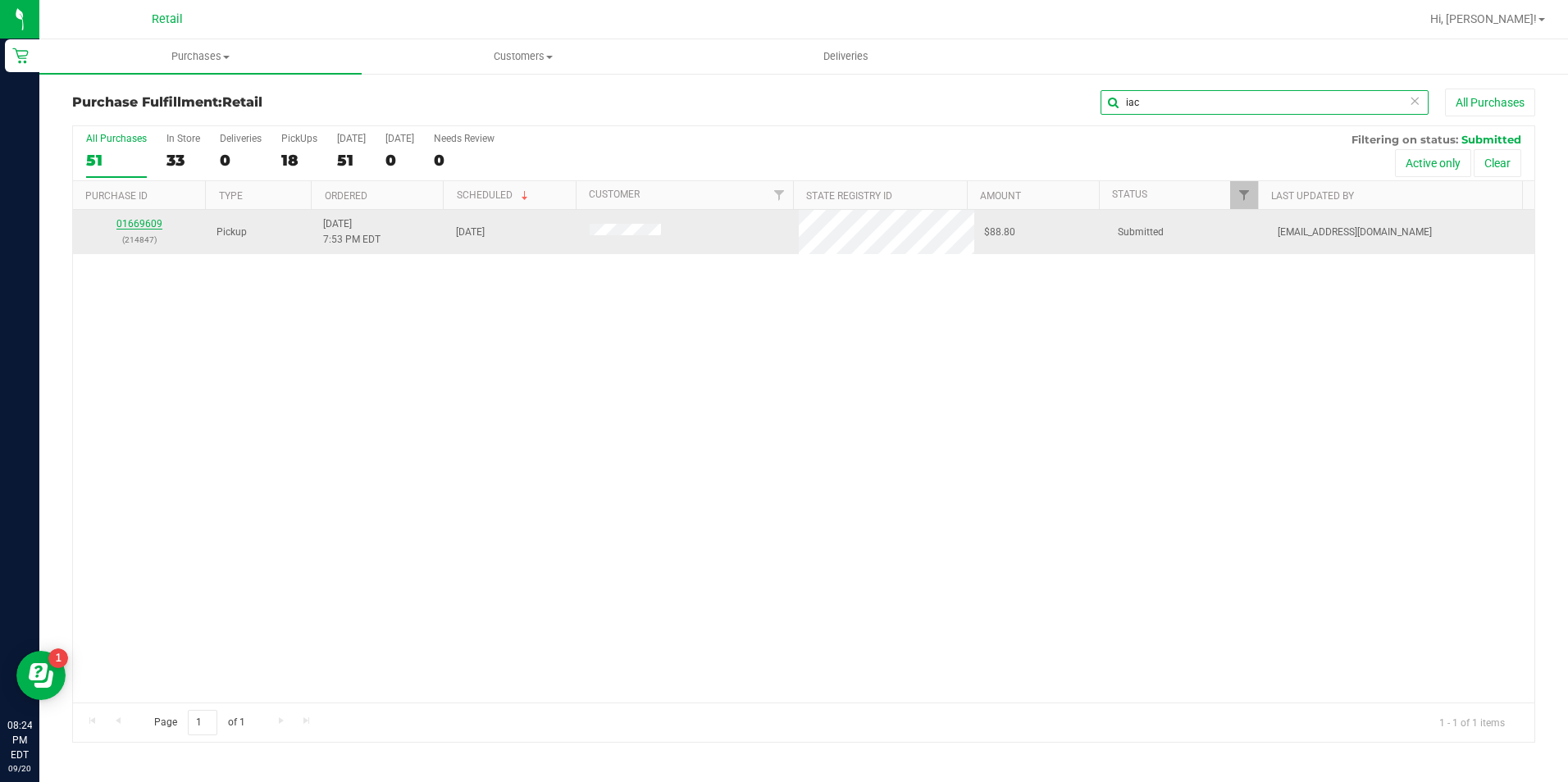
type input "iac"
click at [128, 220] on link "01669609" at bounding box center [139, 224] width 46 height 12
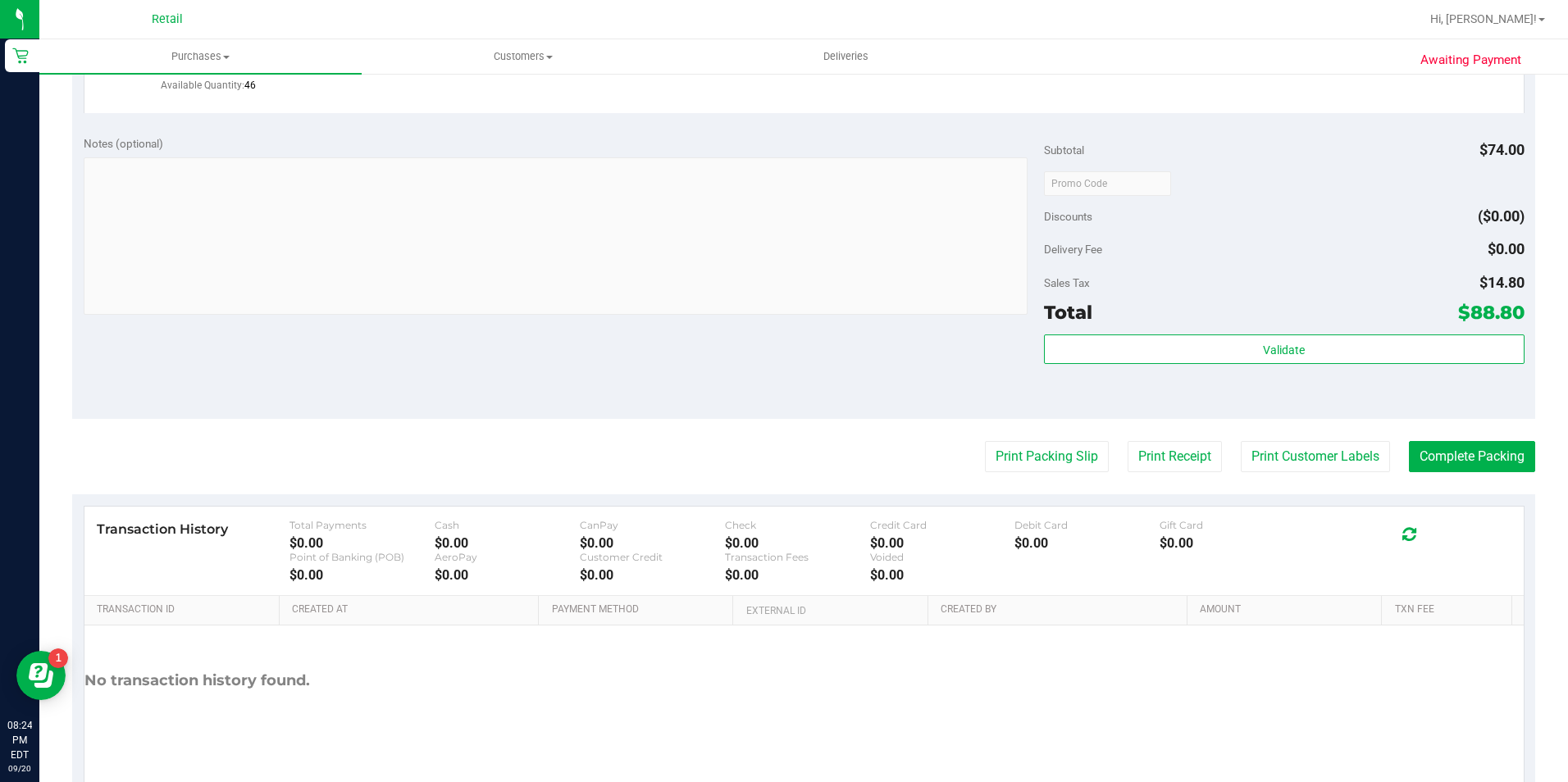
scroll to position [555, 0]
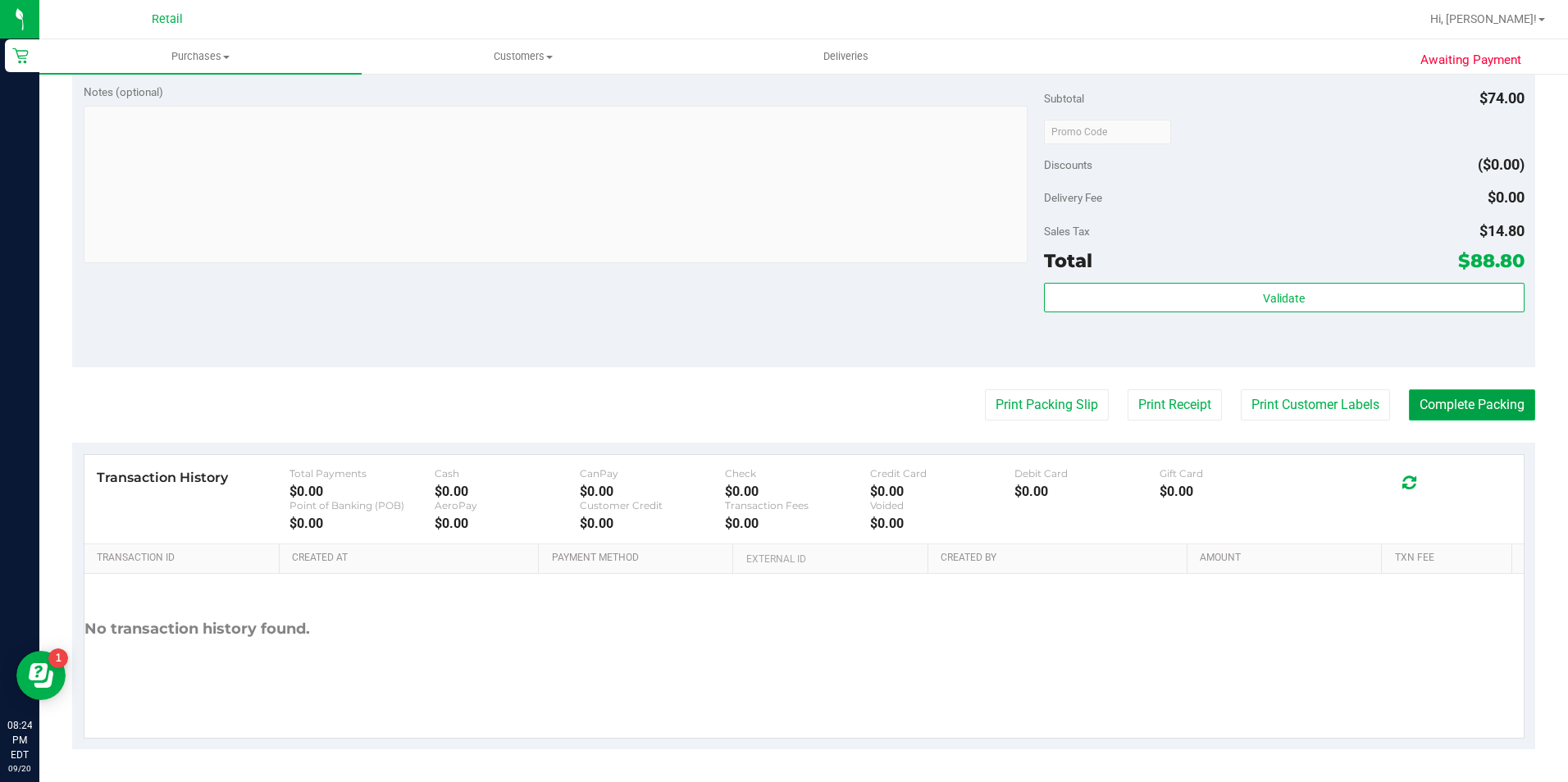
click at [1492, 390] on button "Complete Packing" at bounding box center [1472, 405] width 127 height 31
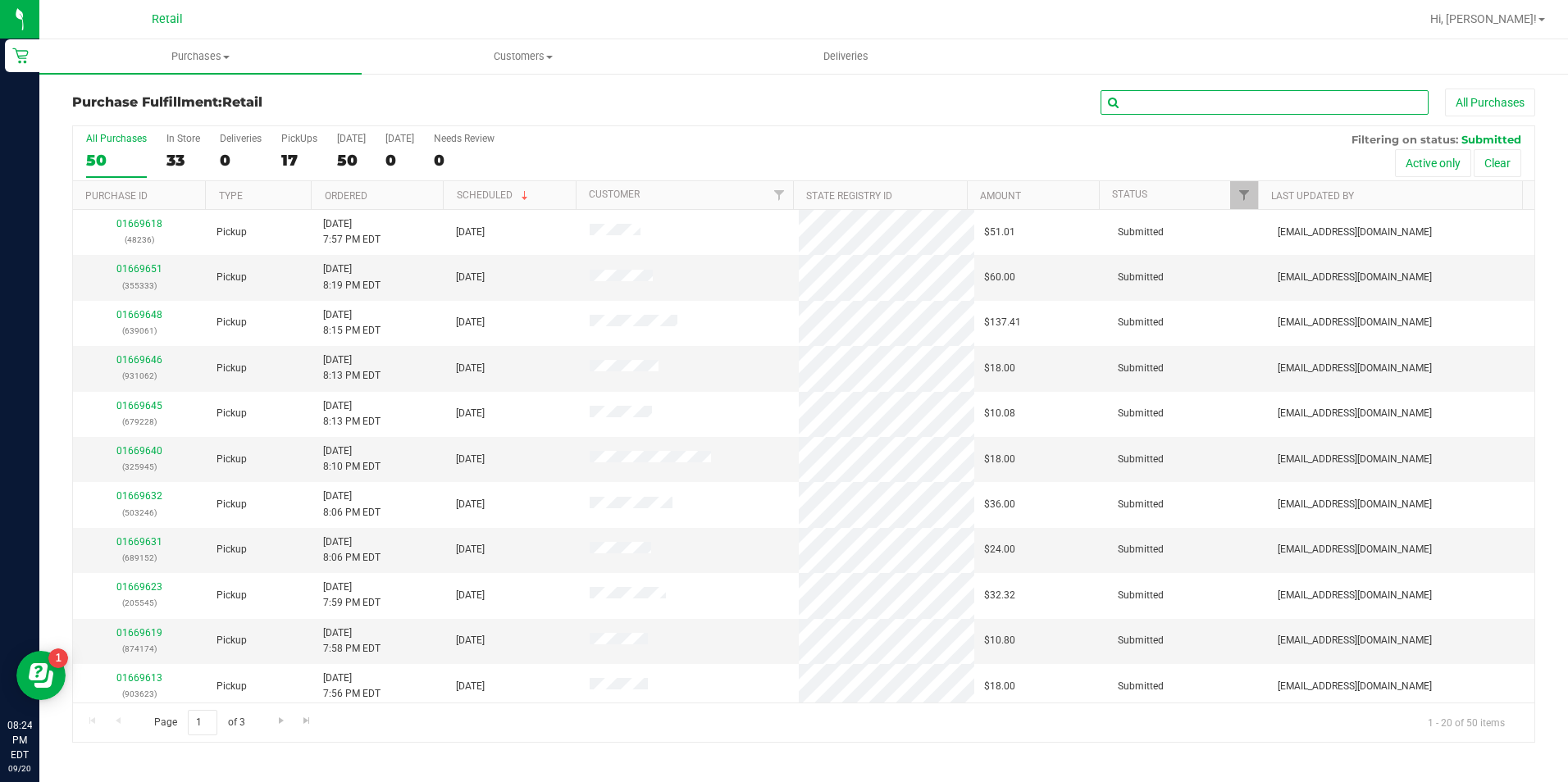
click at [1228, 111] on input "text" at bounding box center [1264, 103] width 328 height 25
type input "s"
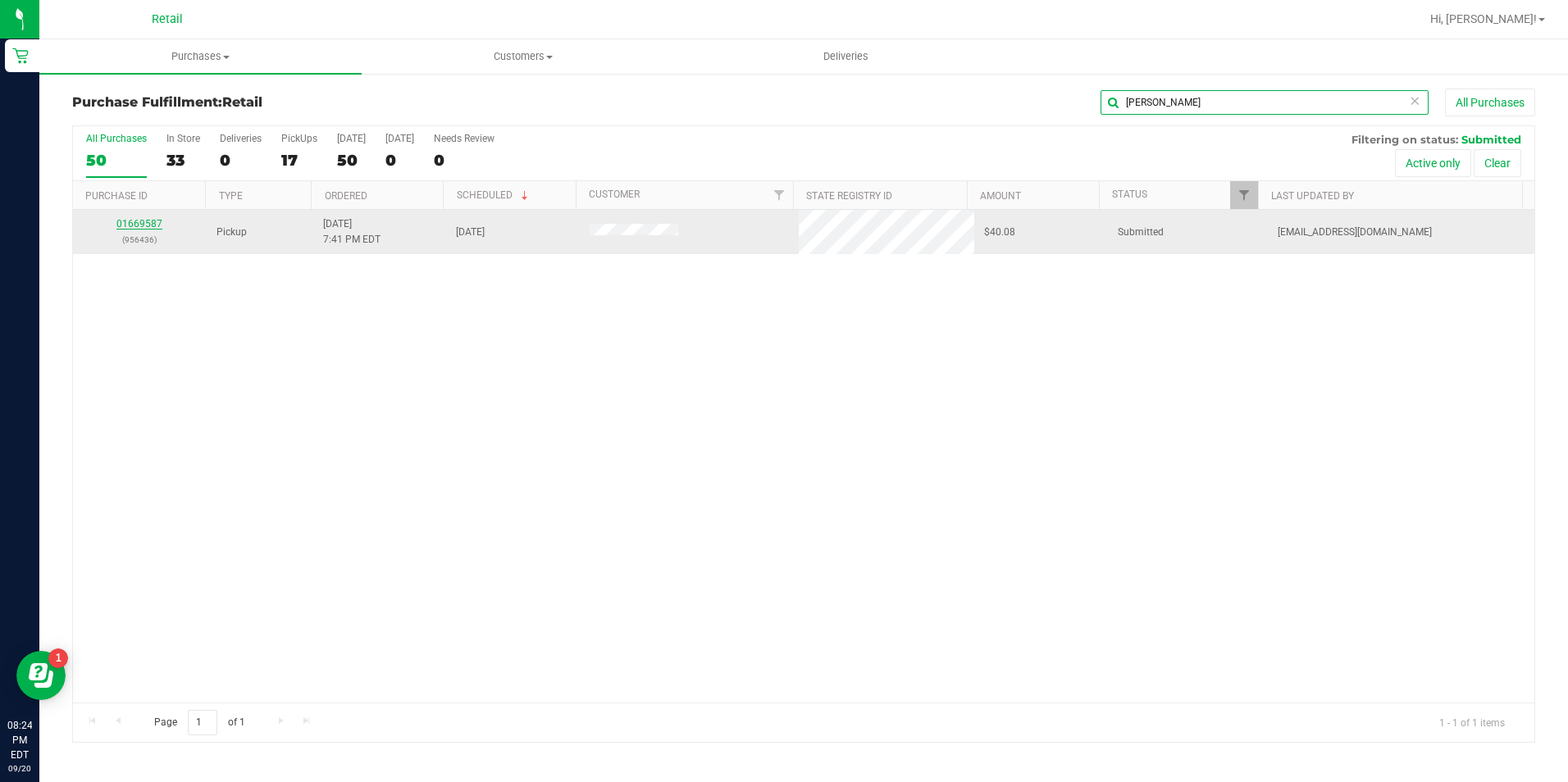
type input "[PERSON_NAME]"
click at [135, 219] on link "01669587" at bounding box center [139, 224] width 46 height 12
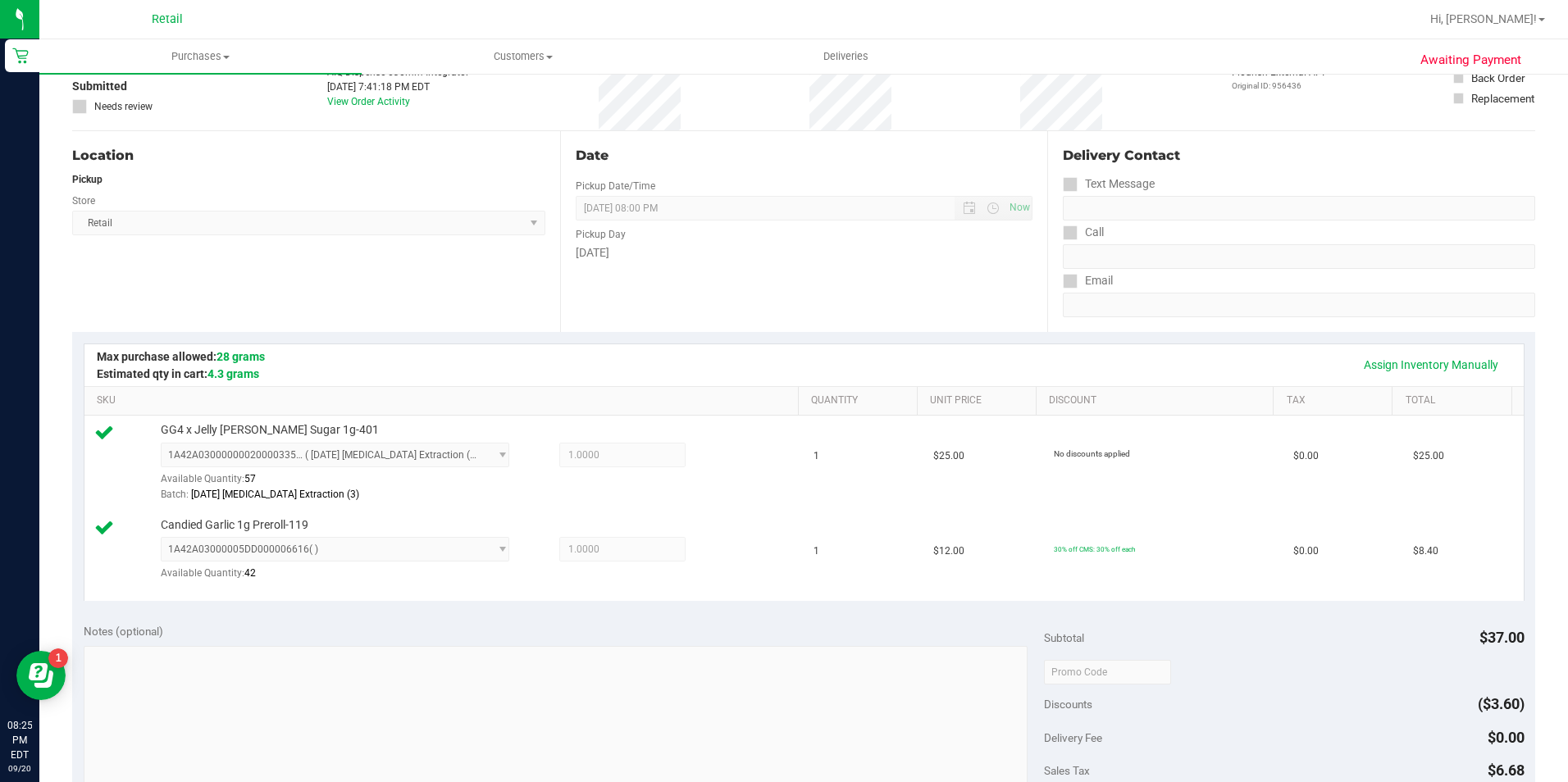
scroll to position [410, 0]
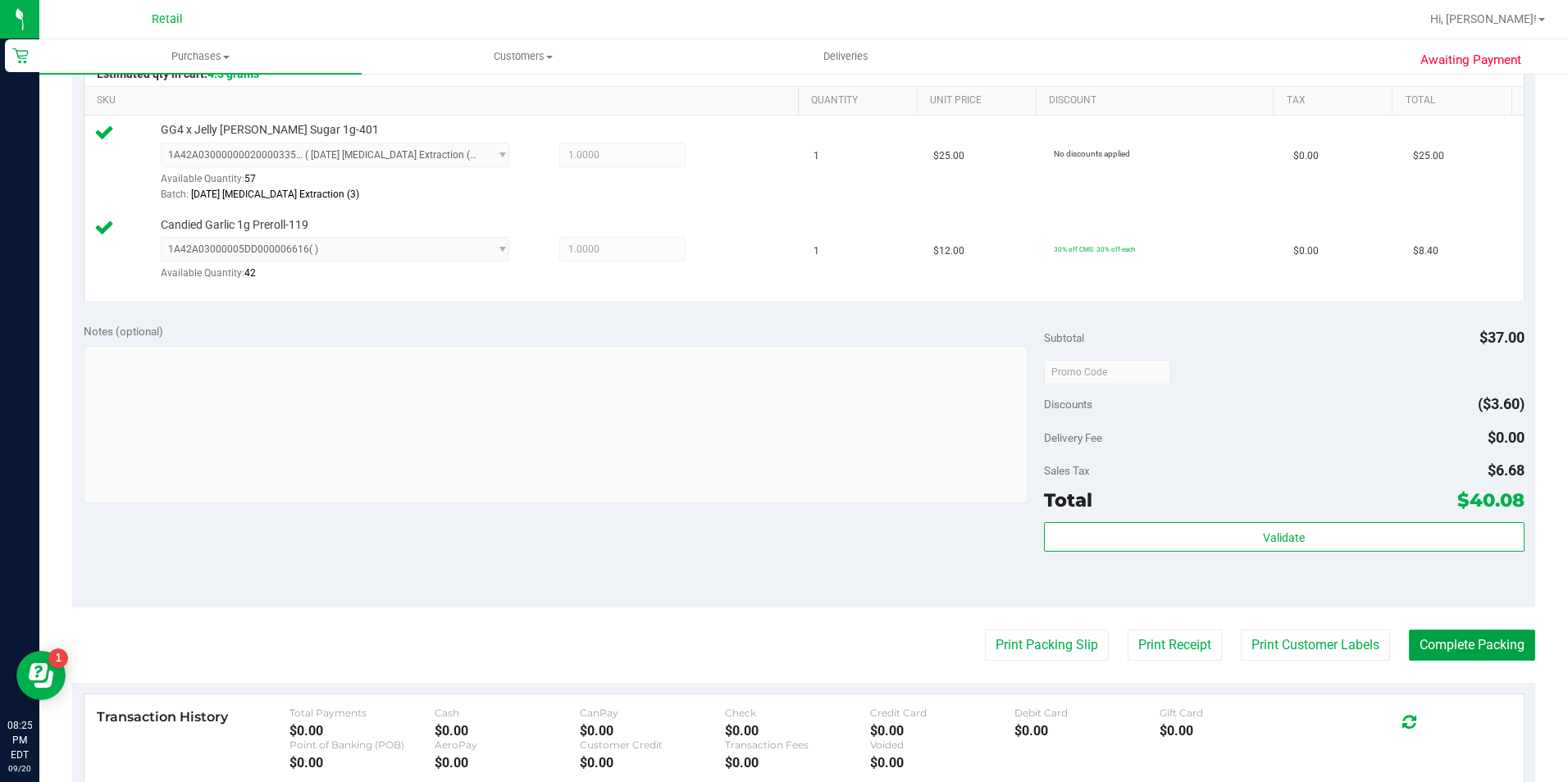
click at [1437, 630] on button "Complete Packing" at bounding box center [1472, 645] width 127 height 31
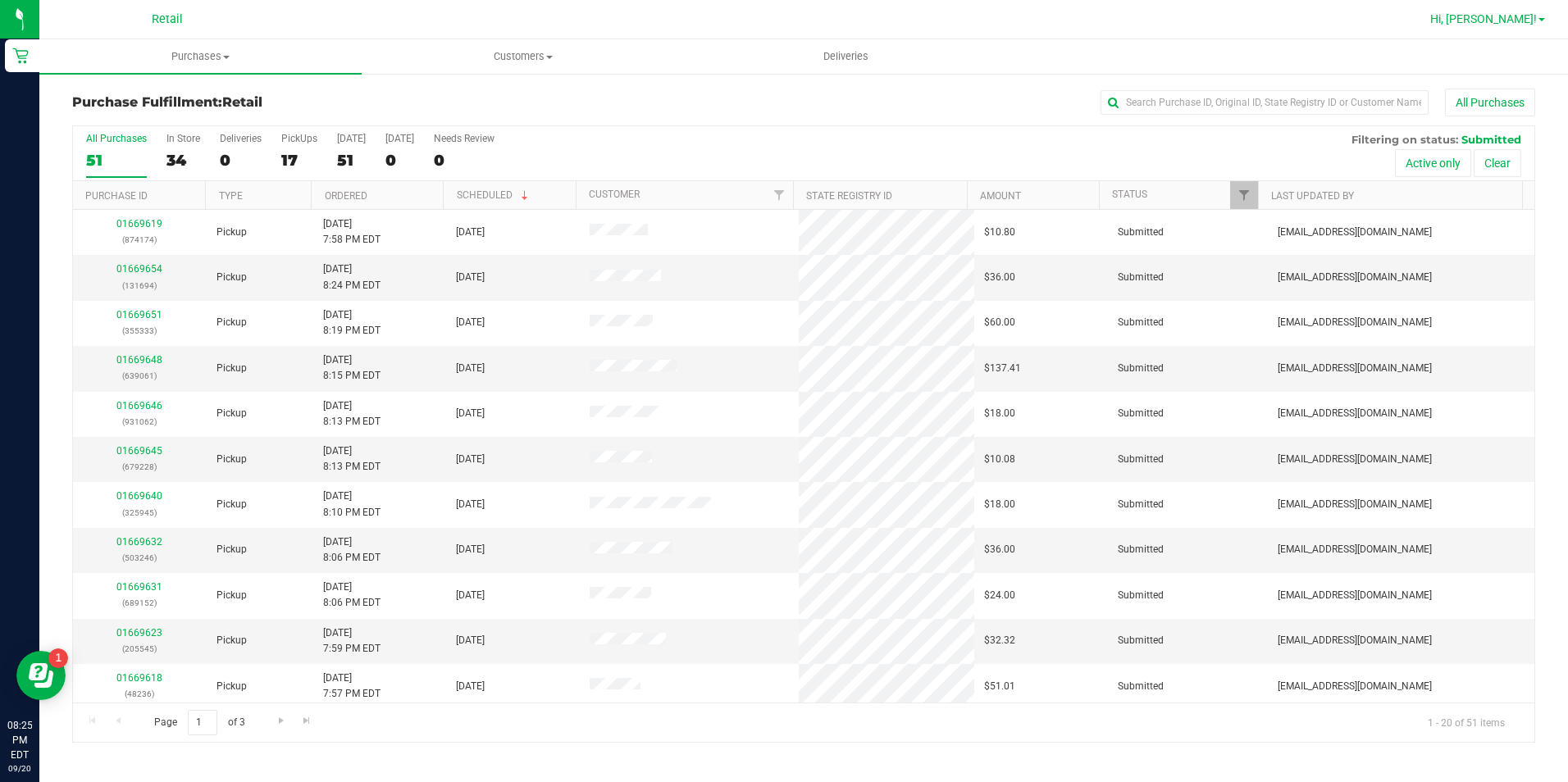
click at [1536, 17] on span "Hi, [PERSON_NAME]!" at bounding box center [1484, 19] width 107 height 13
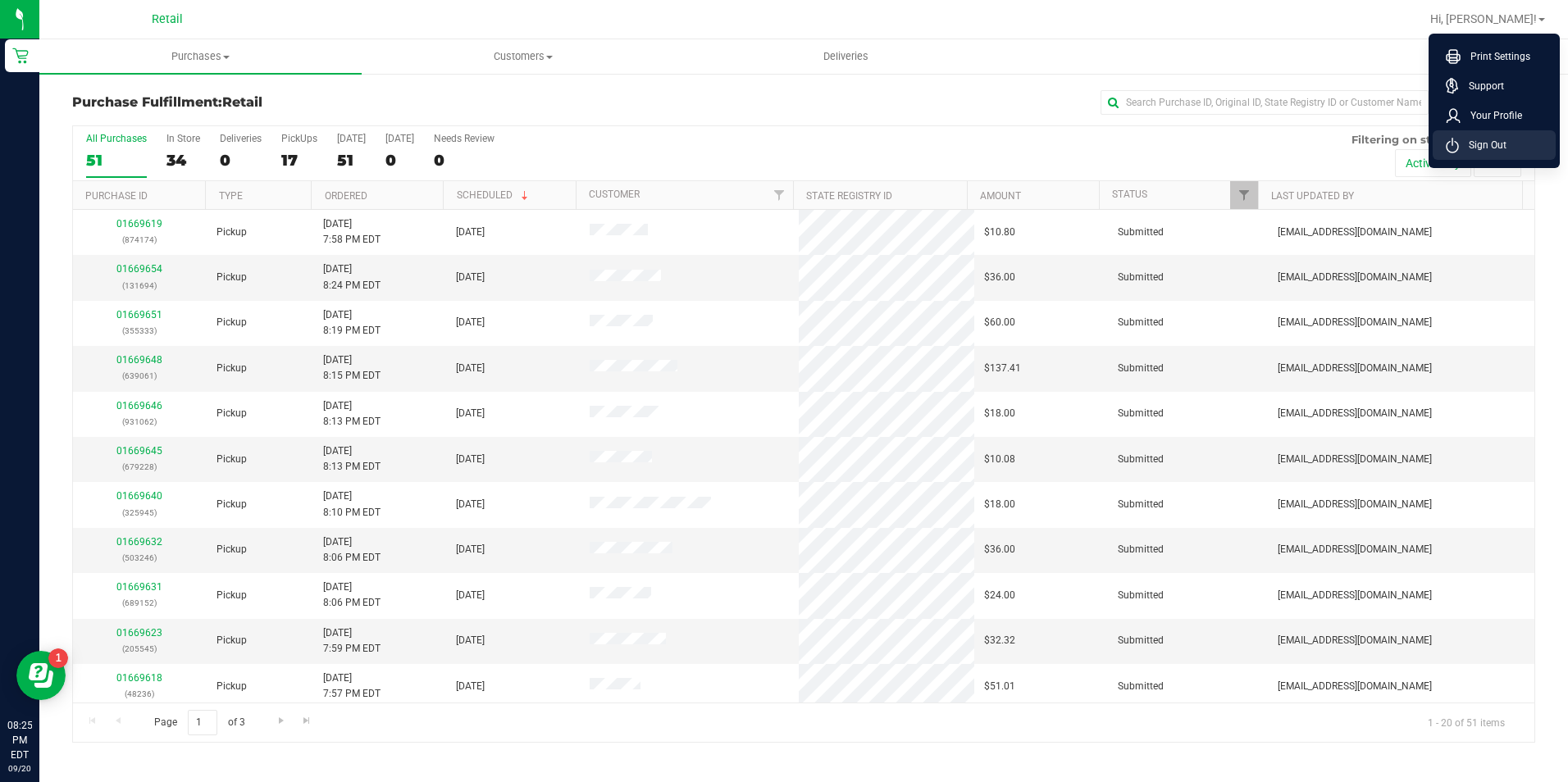
click at [1491, 145] on span "Sign Out" at bounding box center [1482, 145] width 47 height 17
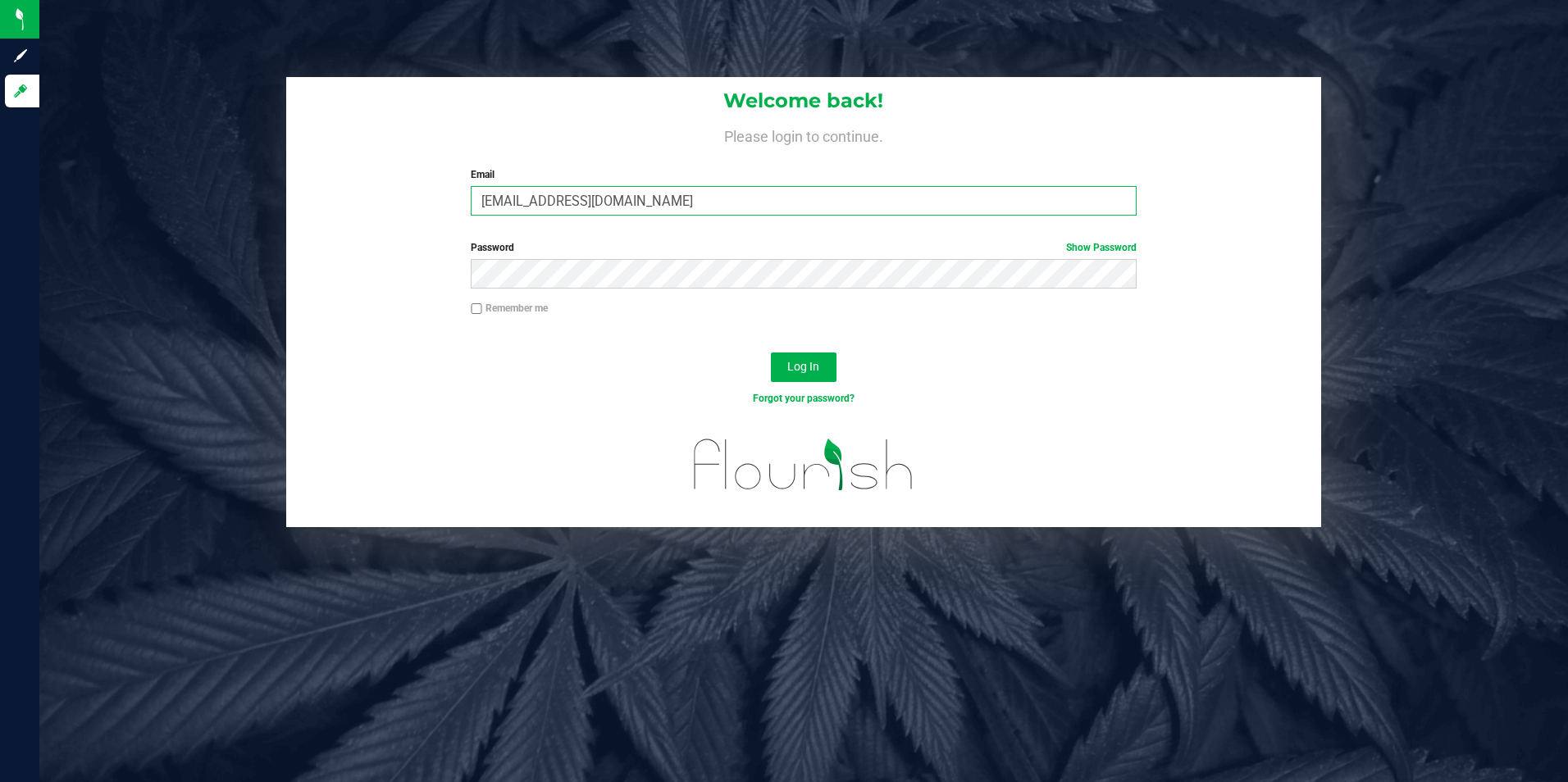
drag, startPoint x: 681, startPoint y: 205, endPoint x: 273, endPoint y: 202, distance: 408.0
click at [273, 202] on div "Welcome back! Please login to continue. Email [EMAIL_ADDRESS][DOMAIN_NAME] Requ…" at bounding box center [804, 302] width 1553 height 450
type input "[EMAIL_ADDRESS][DOMAIN_NAME]"
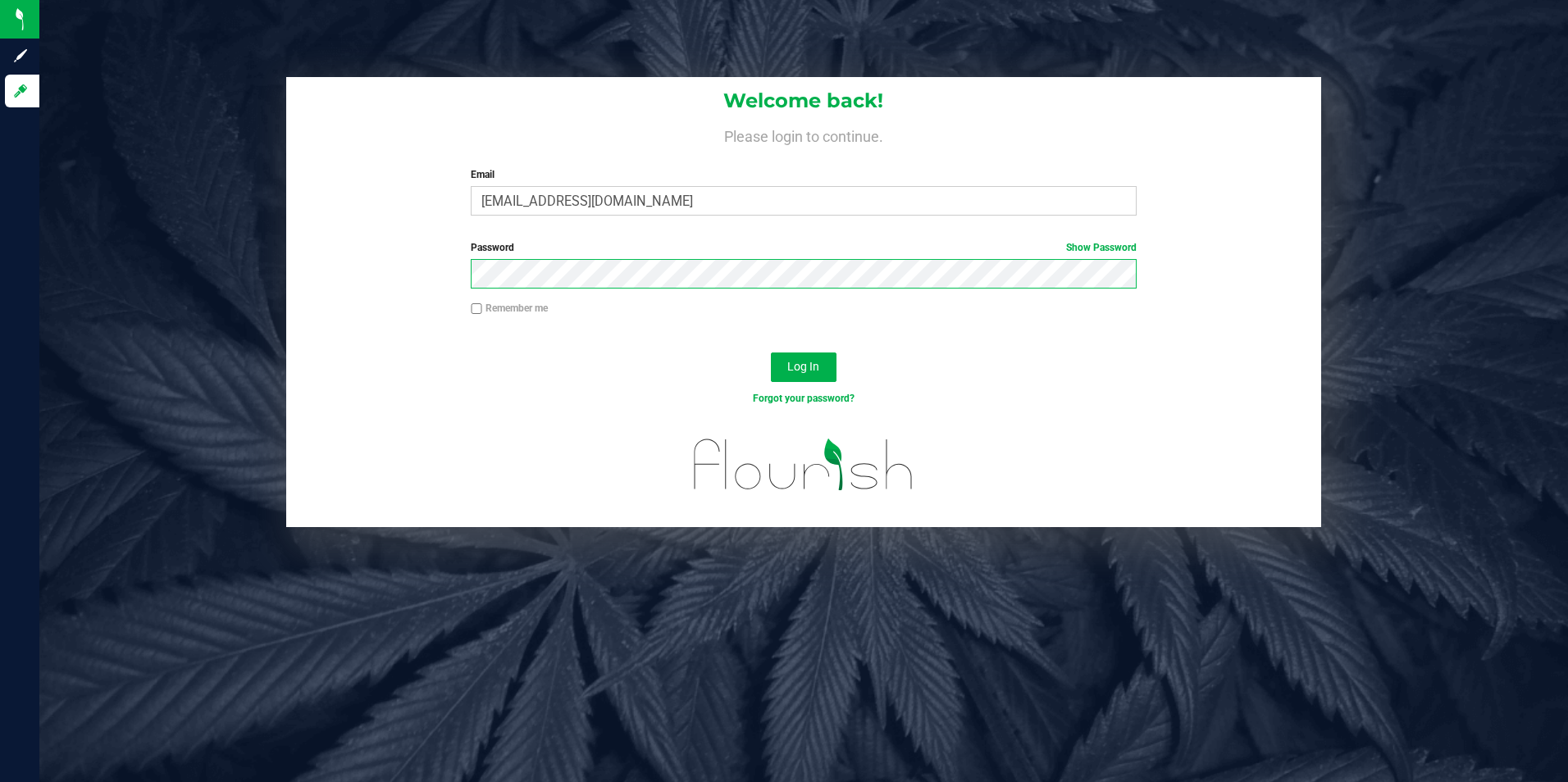
click at [771, 353] on button "Log In" at bounding box center [803, 367] width 65 height 30
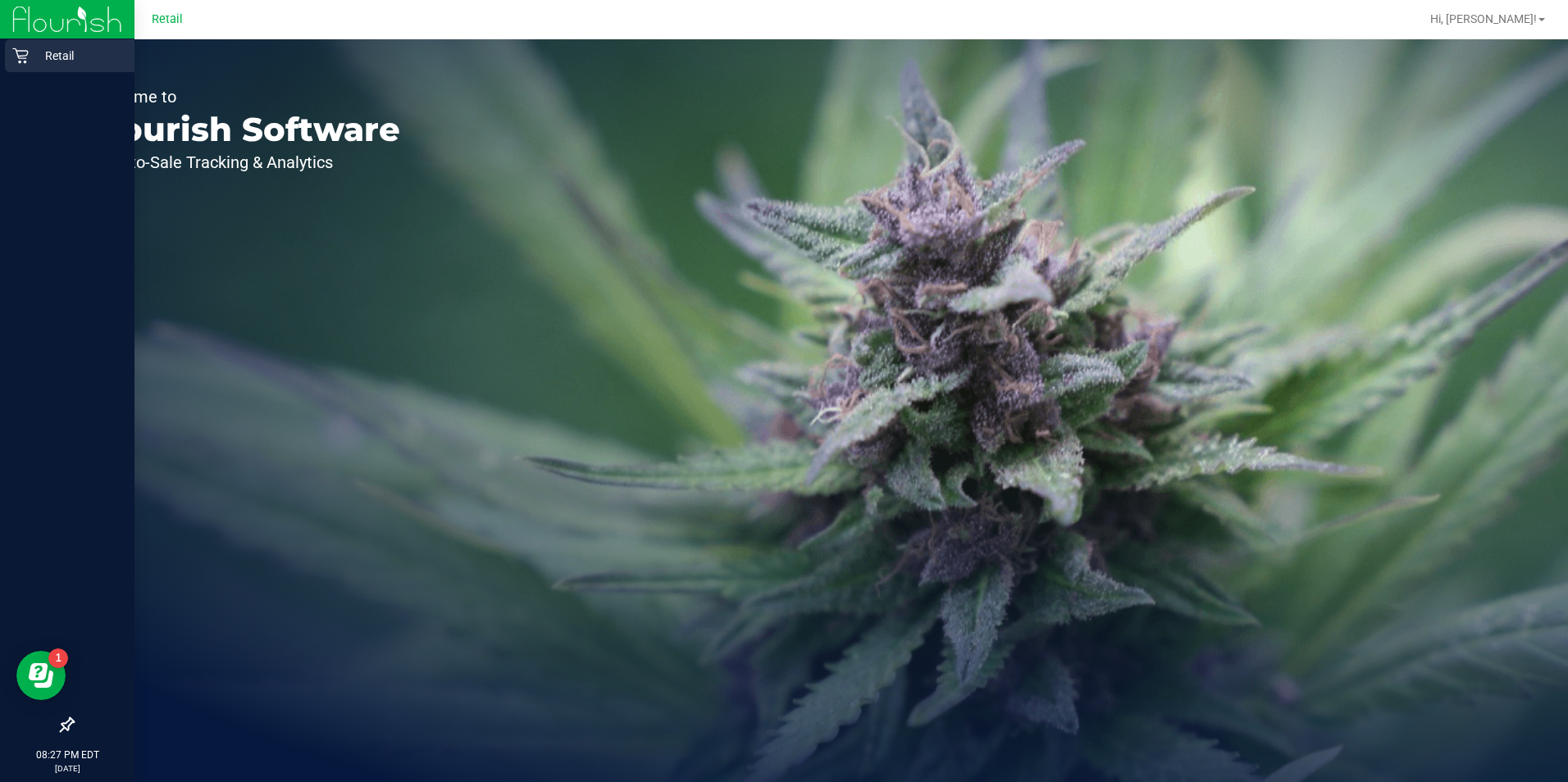
click at [65, 59] on p "Retail" at bounding box center [78, 55] width 99 height 20
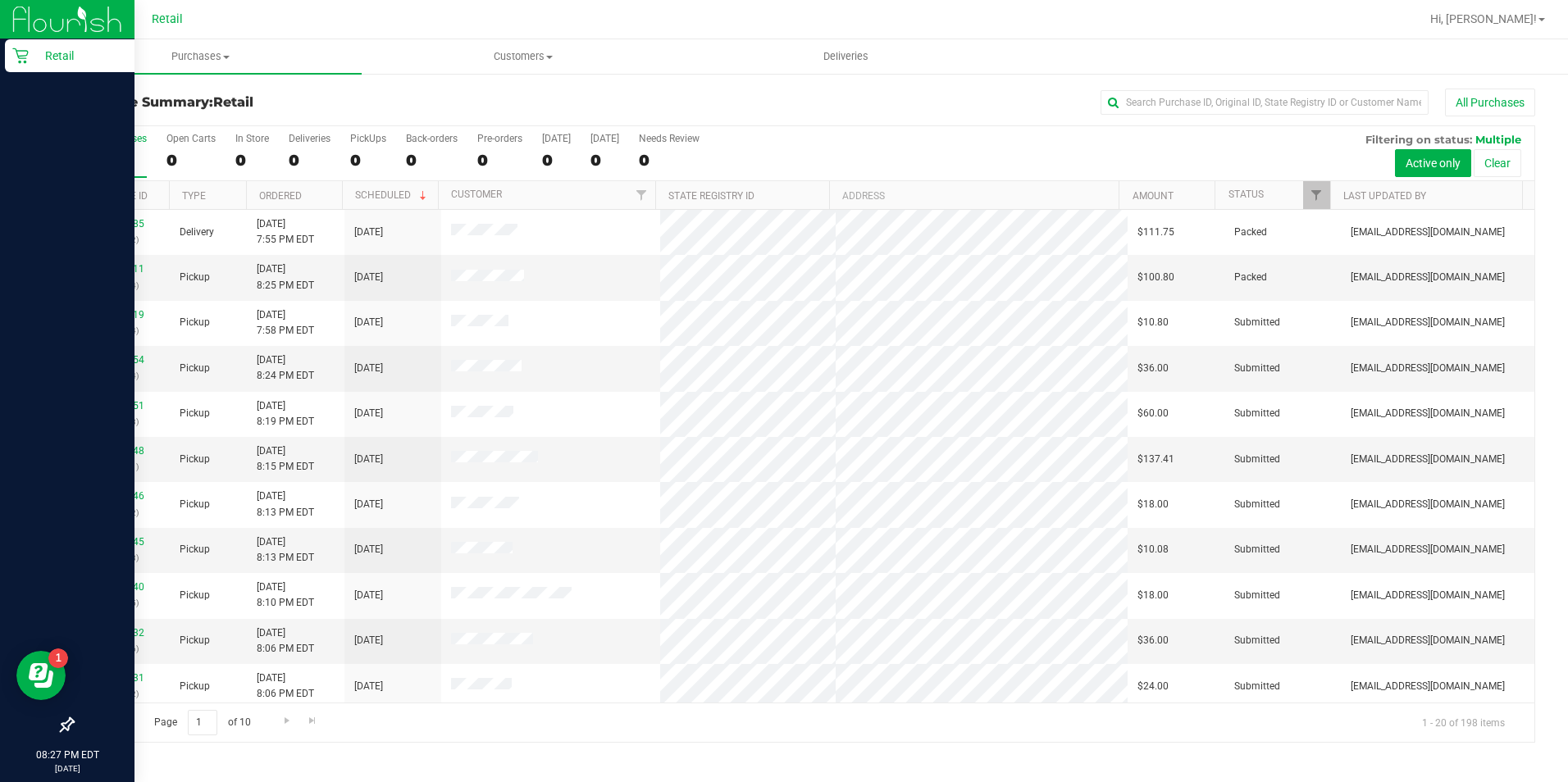
click at [55, 54] on p "Retail" at bounding box center [78, 55] width 99 height 20
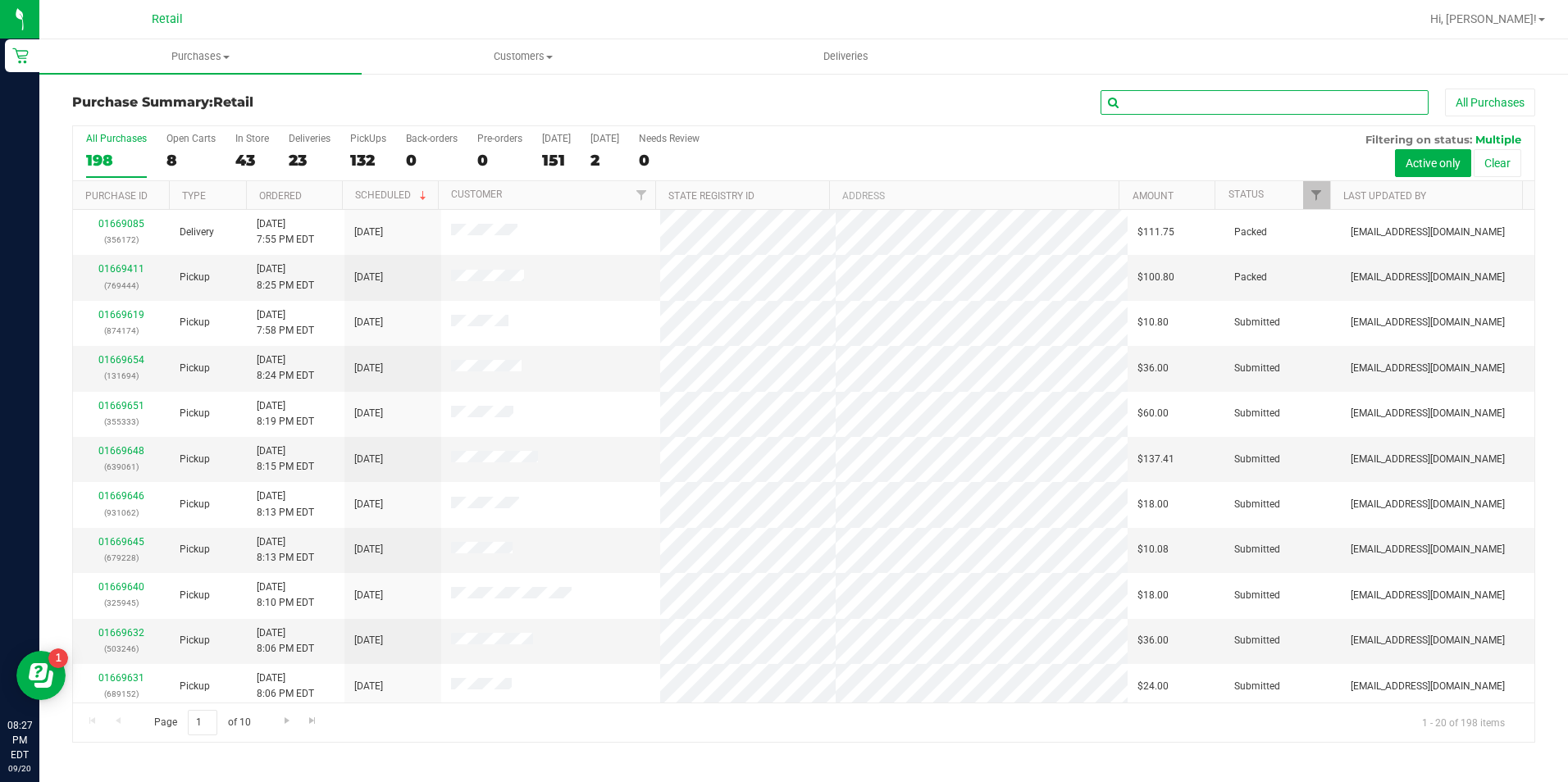
click at [1195, 103] on input "text" at bounding box center [1264, 103] width 328 height 25
click at [1146, 103] on input "text" at bounding box center [1264, 103] width 328 height 25
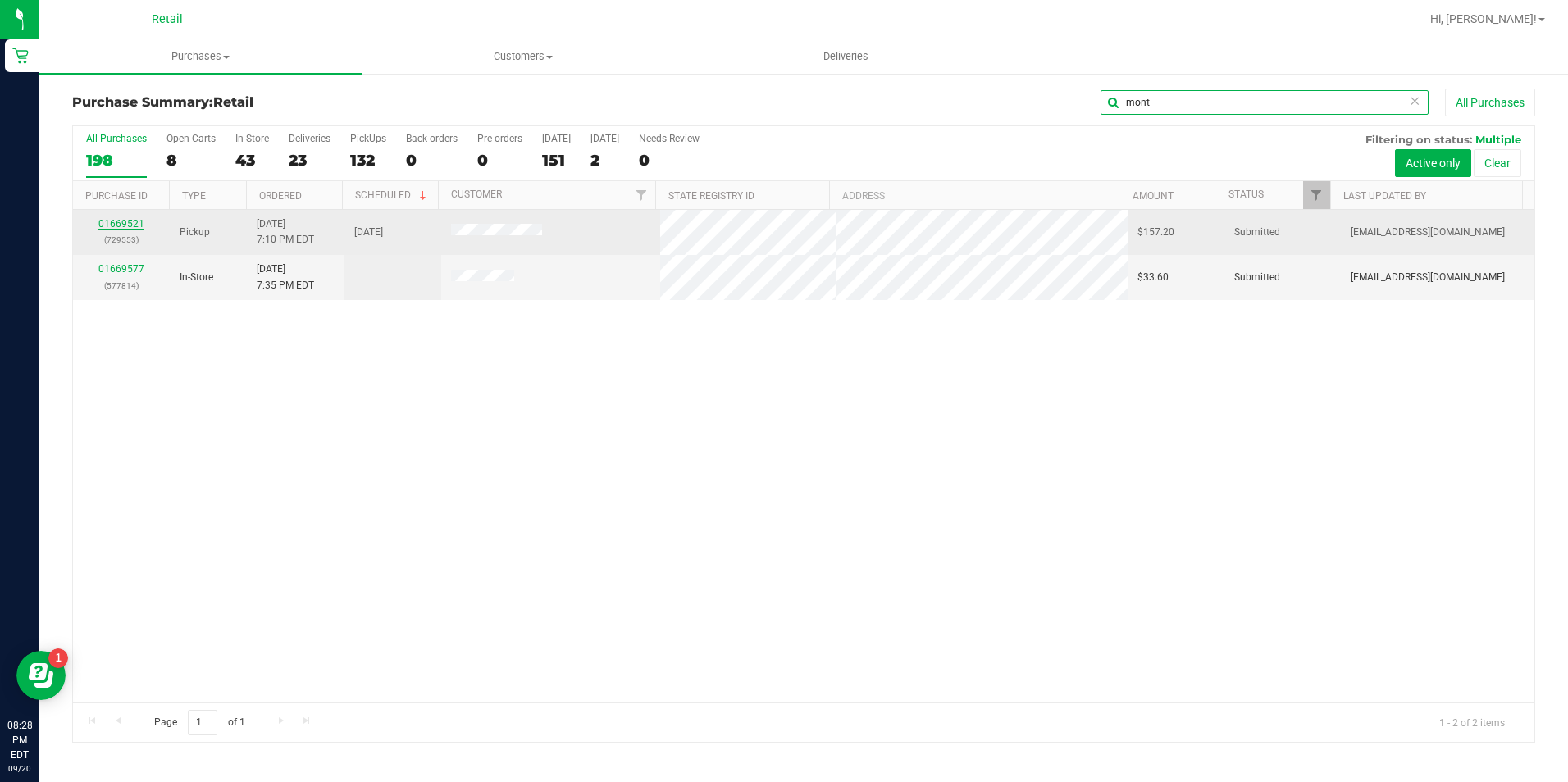
type input "mont"
click at [118, 226] on link "01669521" at bounding box center [121, 224] width 46 height 12
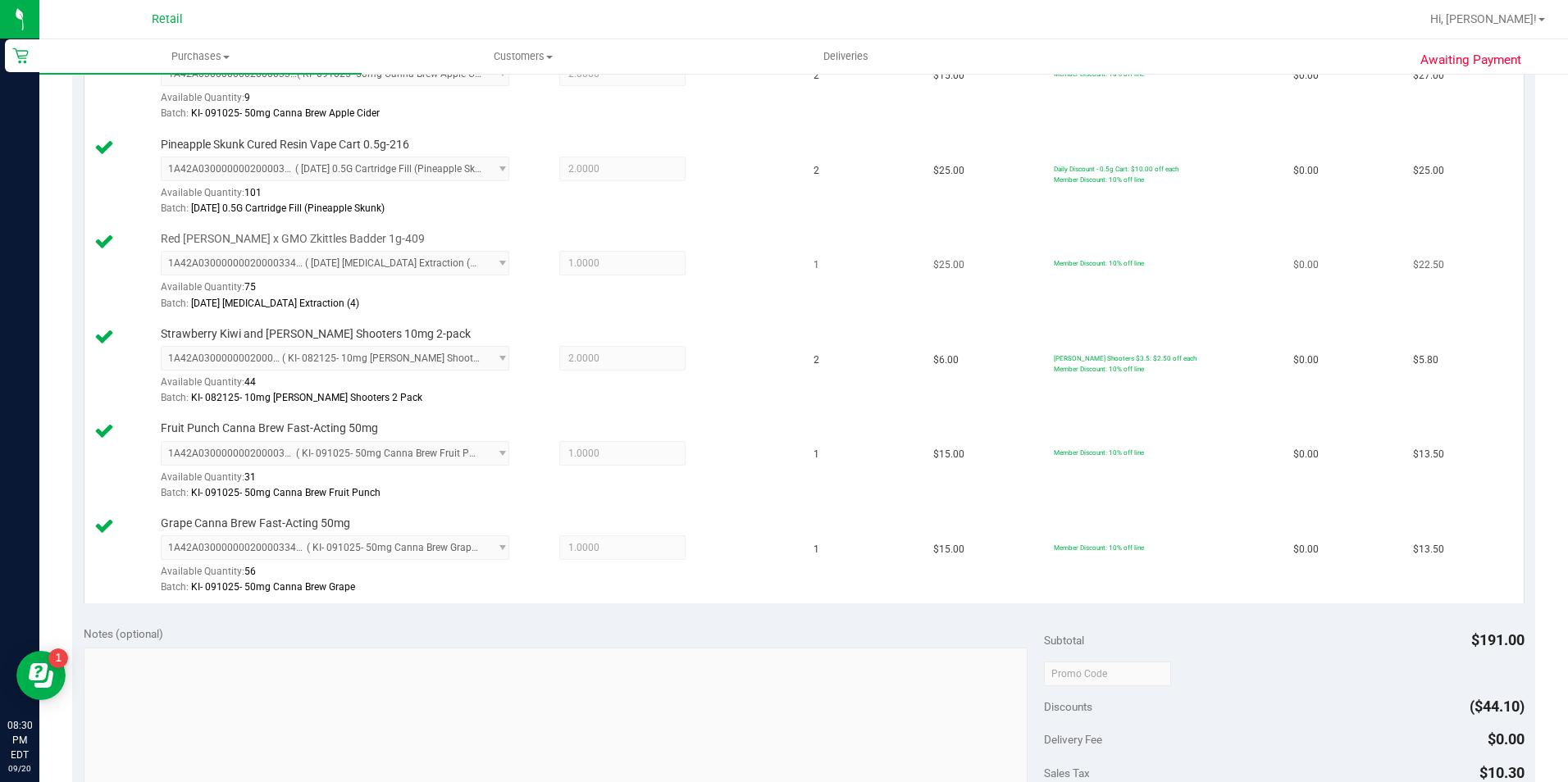
scroll to position [902, 0]
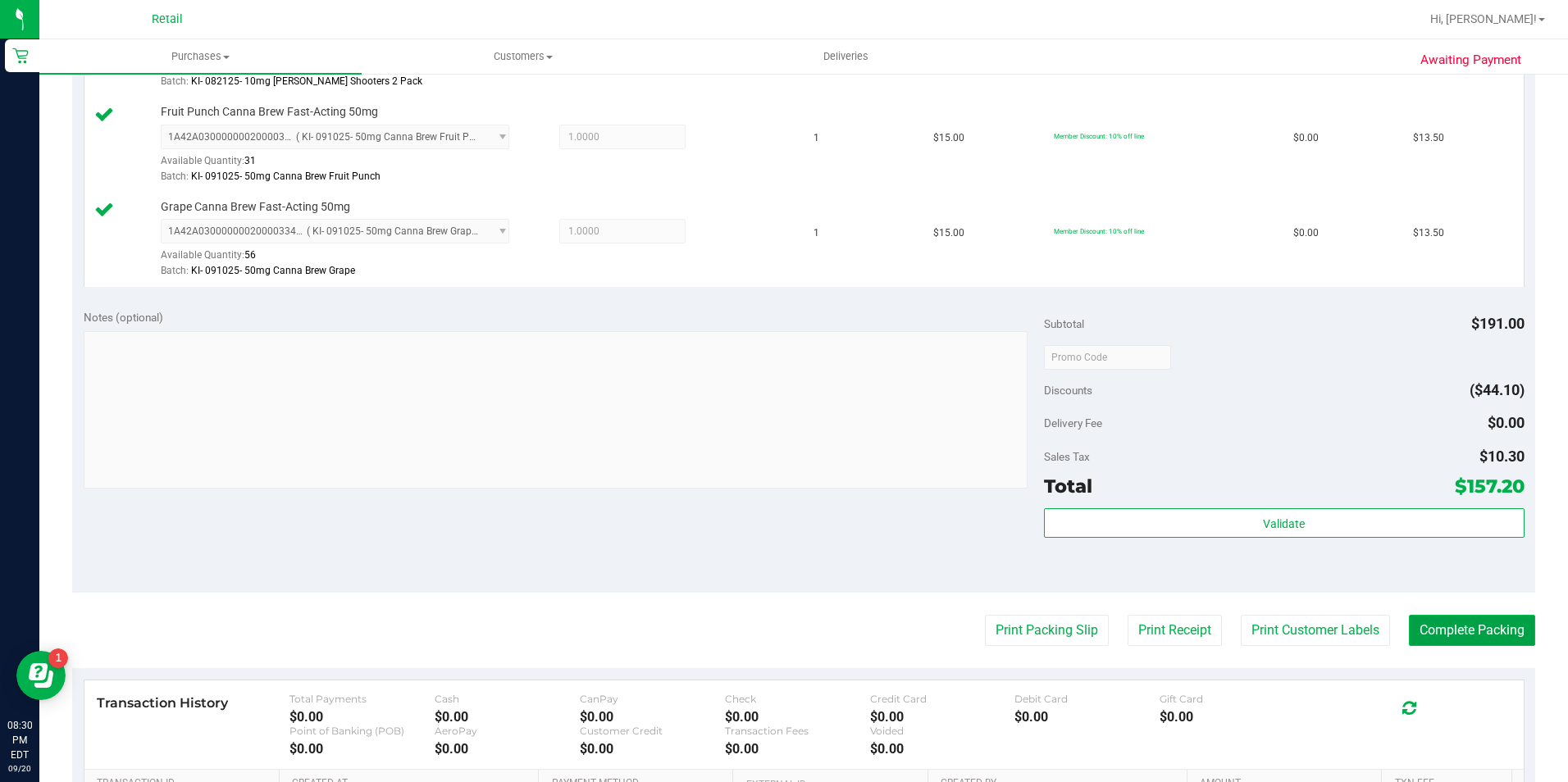
click at [1495, 625] on button "Complete Packing" at bounding box center [1472, 631] width 127 height 31
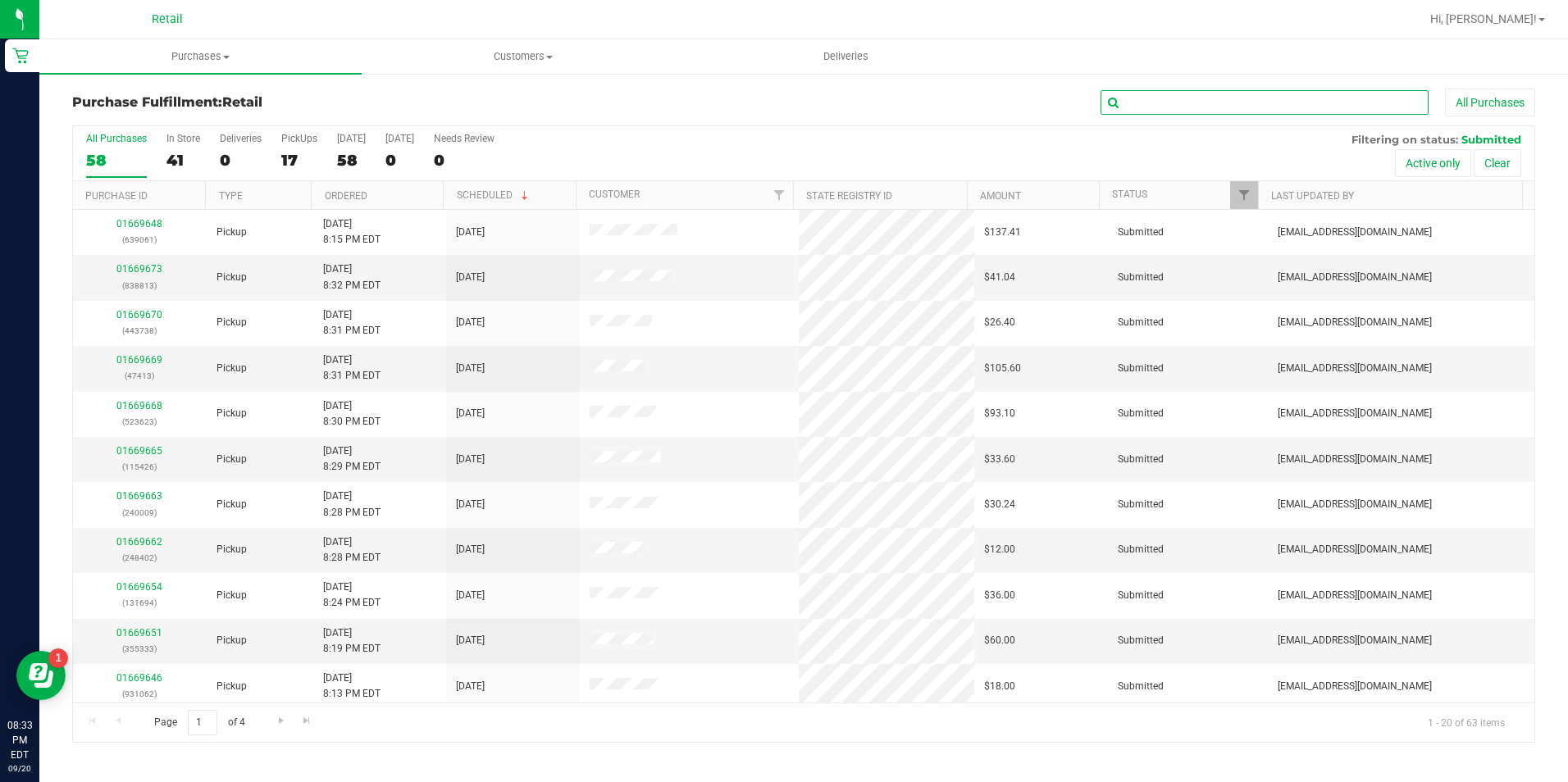
click at [1186, 93] on input "text" at bounding box center [1264, 103] width 328 height 25
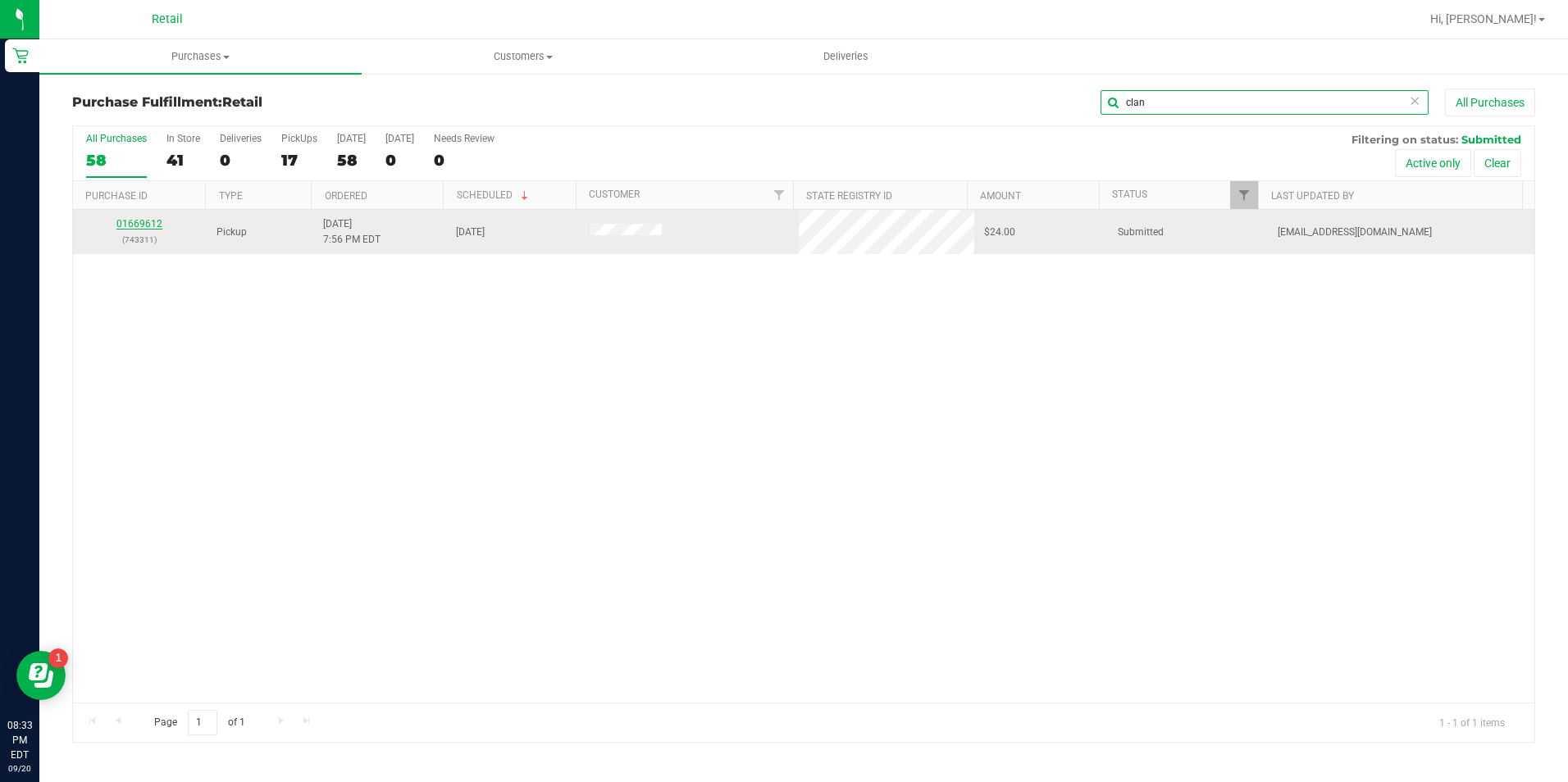
type input "clan"
click at [132, 222] on link "01669612" at bounding box center [139, 224] width 46 height 12
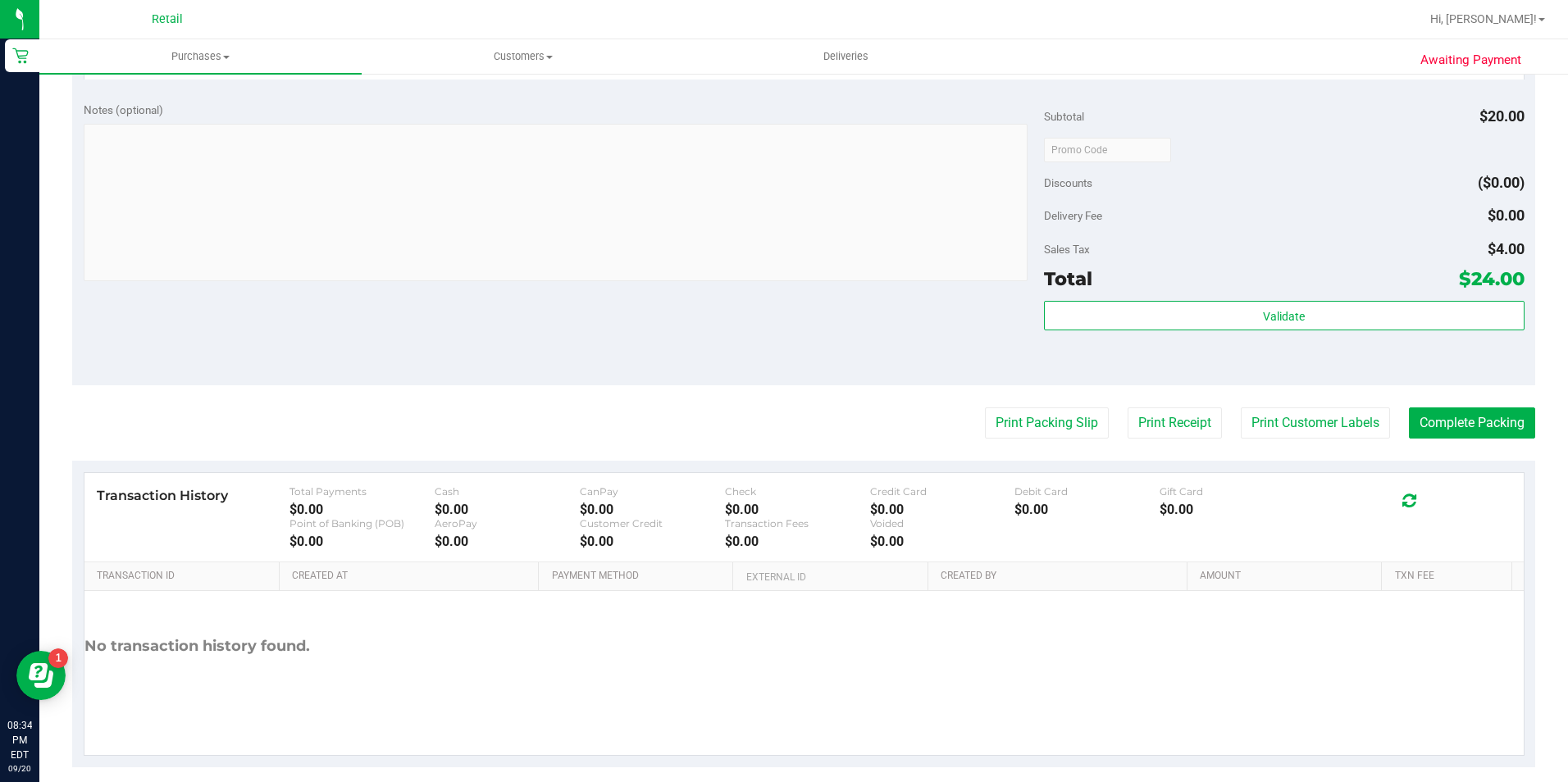
scroll to position [654, 0]
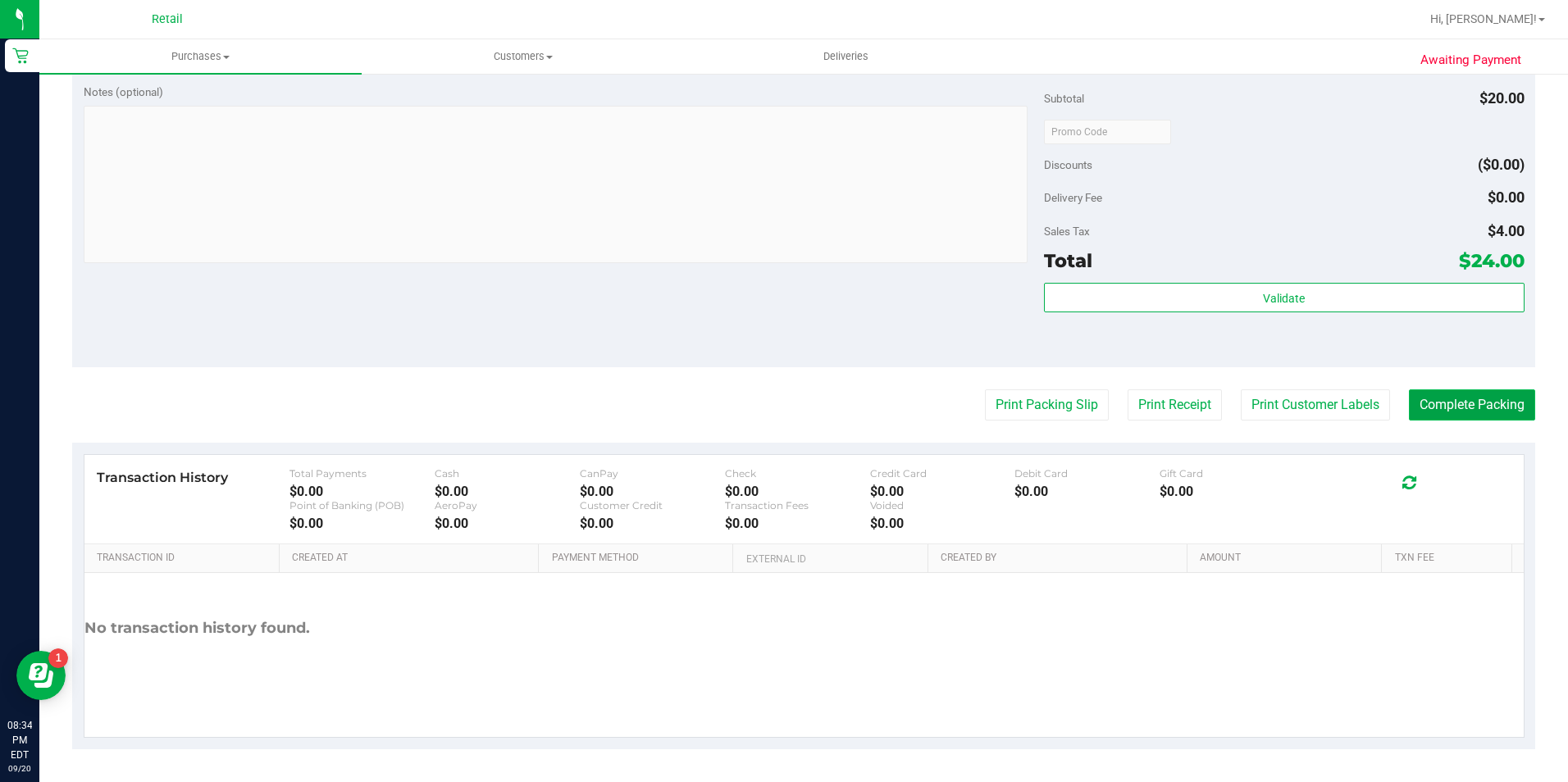
click at [1439, 399] on button "Complete Packing" at bounding box center [1472, 405] width 127 height 31
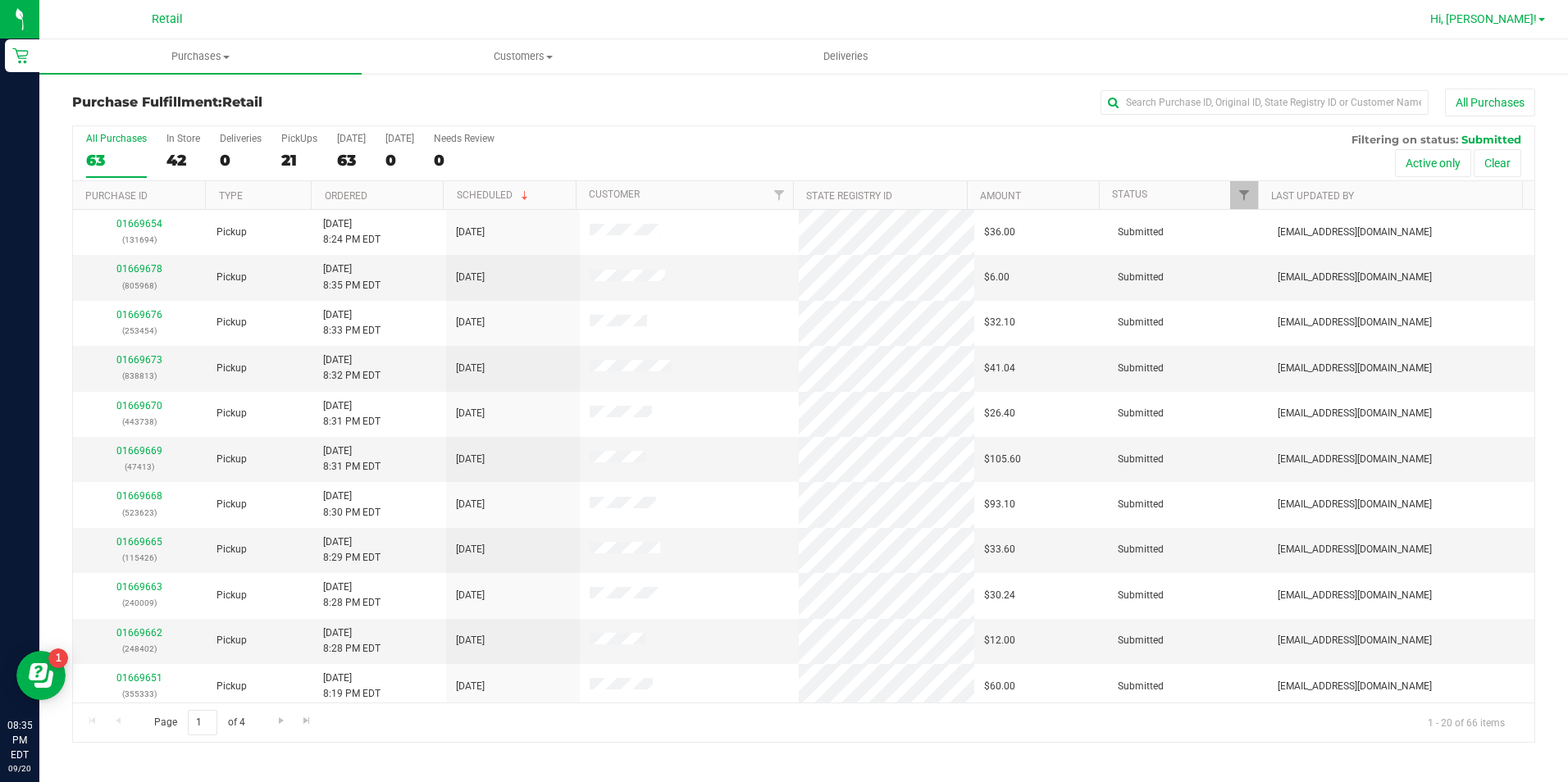
click at [1534, 22] on span "Hi, [PERSON_NAME]!" at bounding box center [1484, 19] width 107 height 13
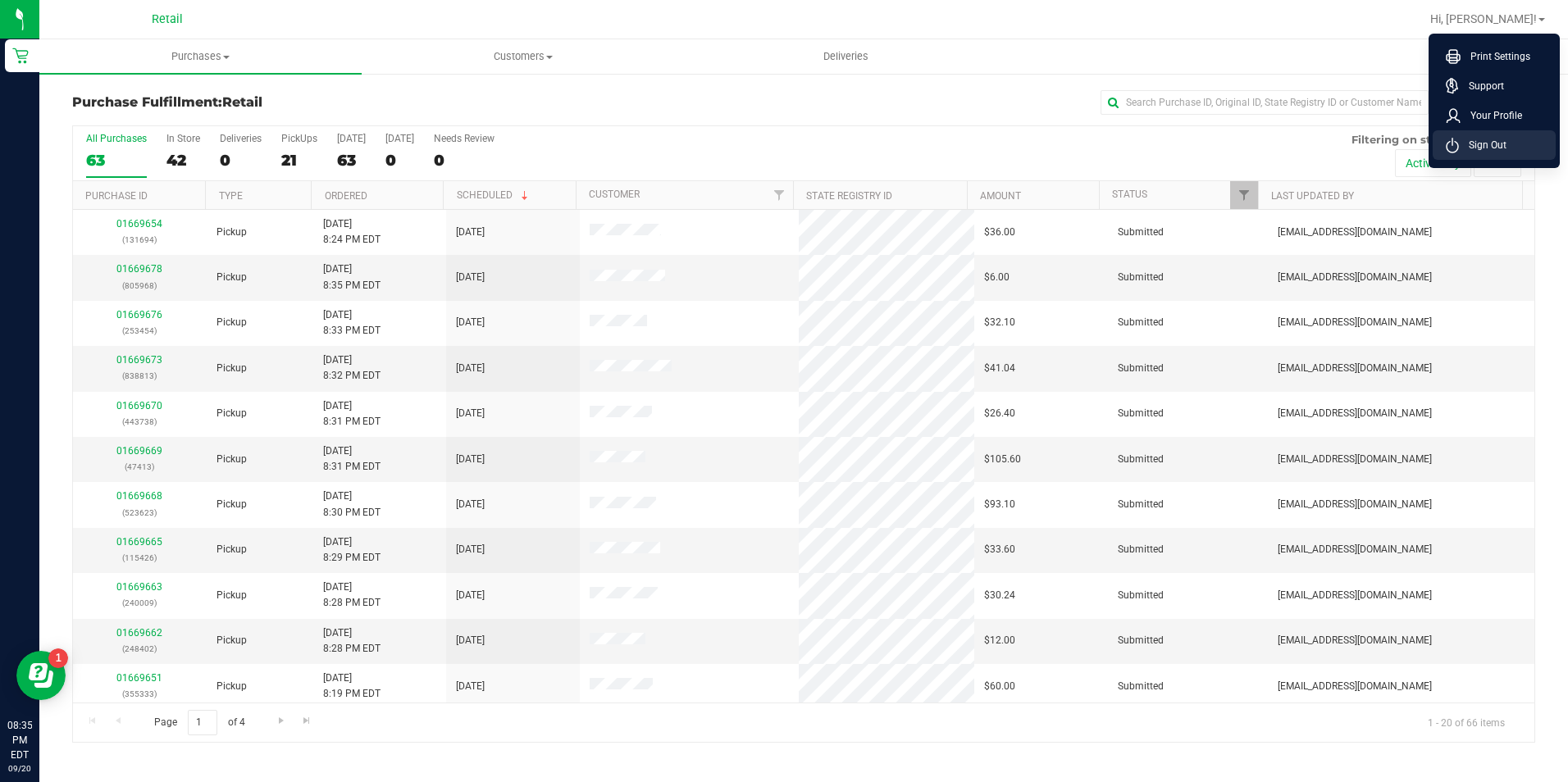
click at [1485, 152] on span "Sign Out" at bounding box center [1482, 145] width 47 height 17
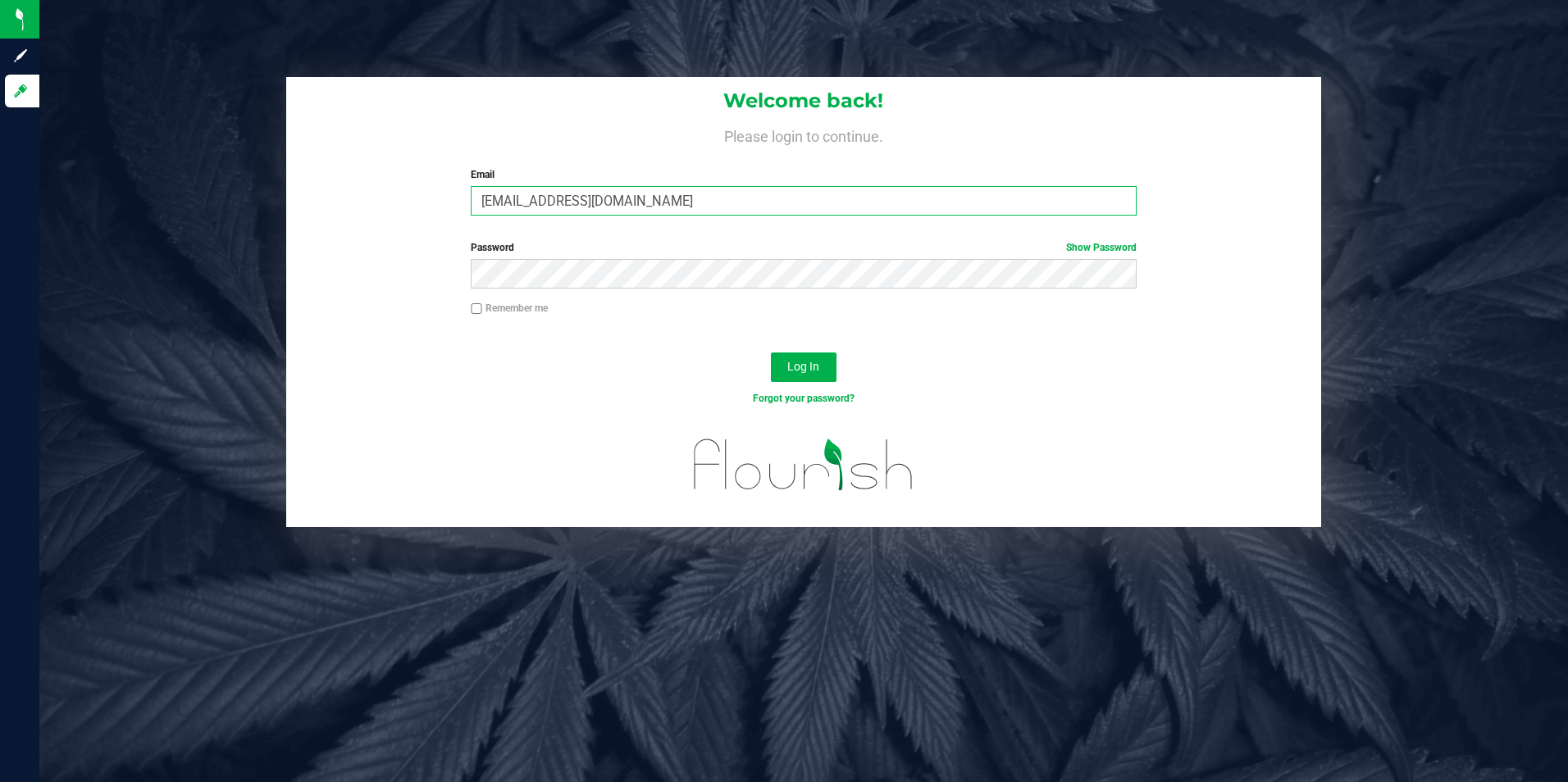
click at [559, 212] on input "[EMAIL_ADDRESS][DOMAIN_NAME]" at bounding box center [804, 201] width 666 height 30
click at [537, 199] on input "[EMAIL_ADDRESS][DOMAIN_NAME]" at bounding box center [804, 201] width 666 height 30
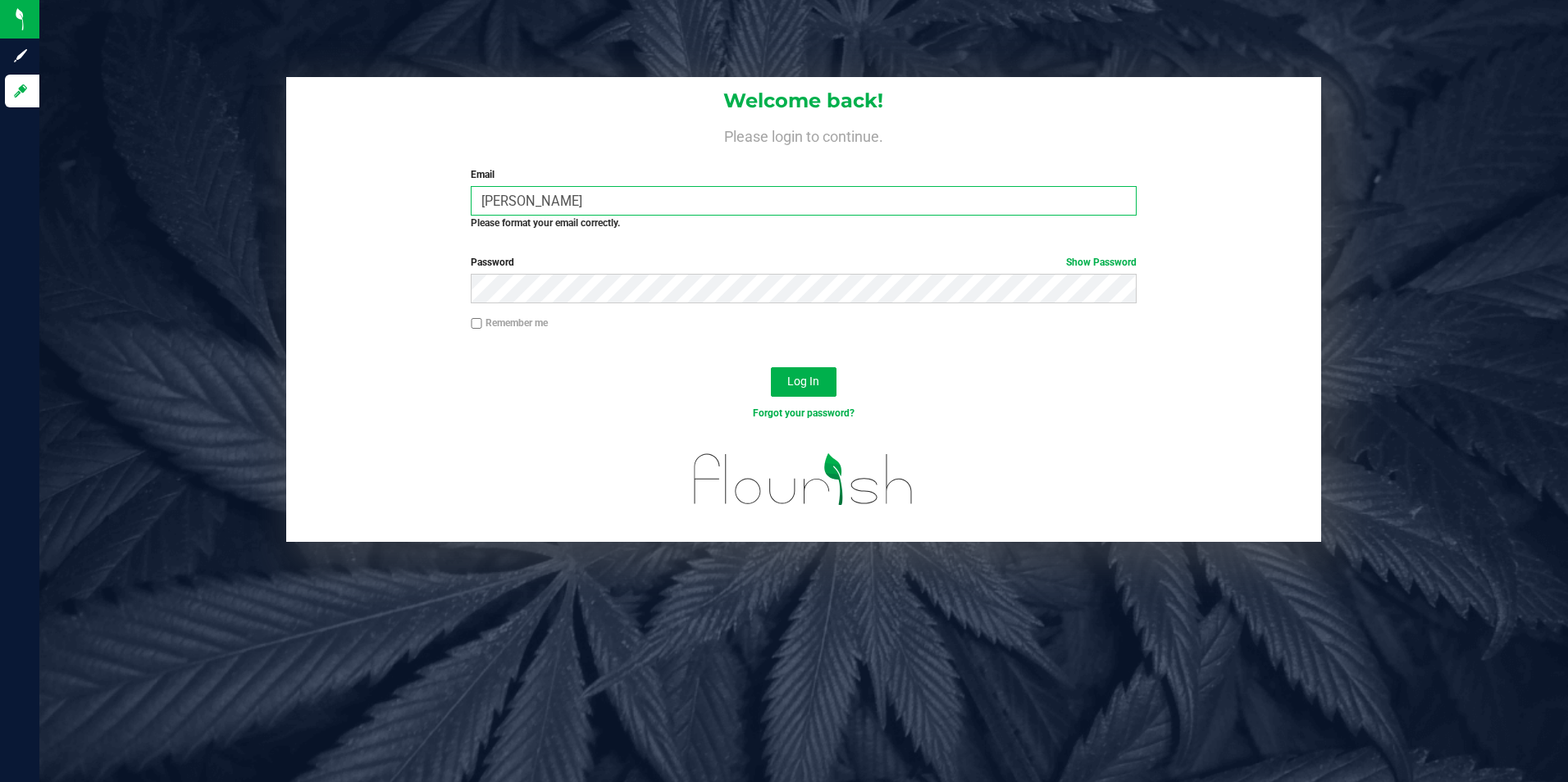
type input "[EMAIL_ADDRESS][DOMAIN_NAME]"
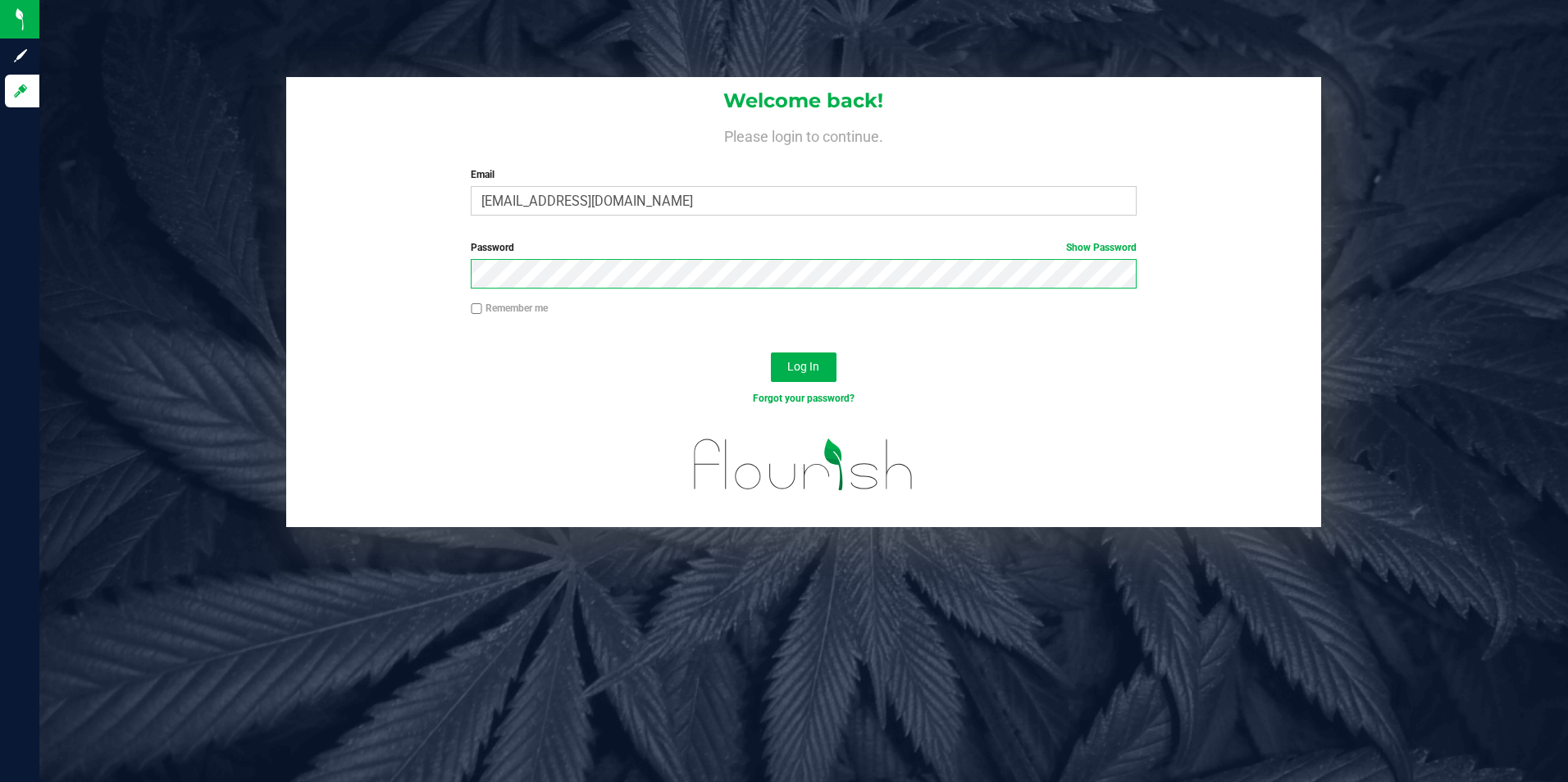
click at [771, 353] on button "Log In" at bounding box center [803, 367] width 65 height 30
